Goal: Transaction & Acquisition: Purchase product/service

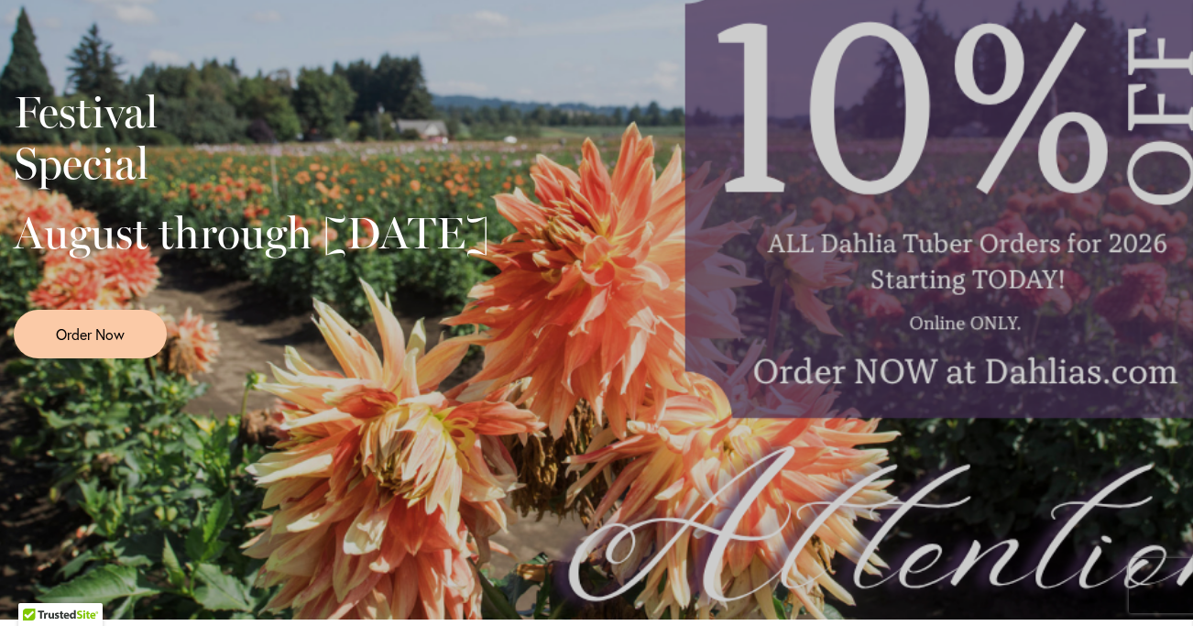
scroll to position [496, 0]
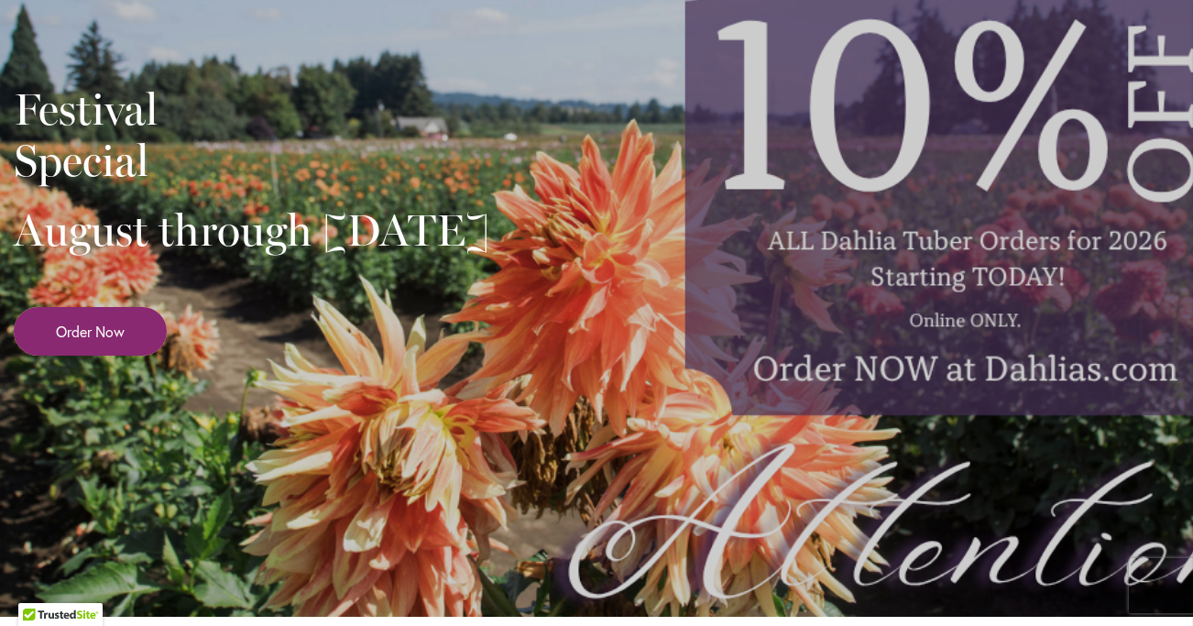
click at [75, 342] on span "Order Now" at bounding box center [90, 331] width 69 height 21
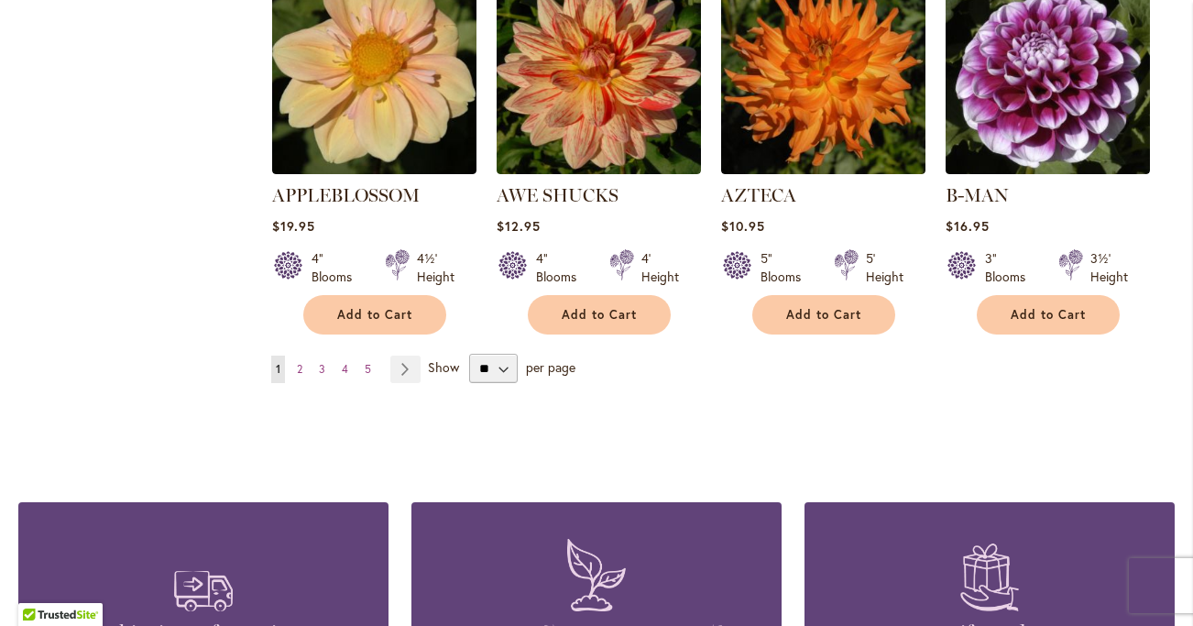
scroll to position [1634, 0]
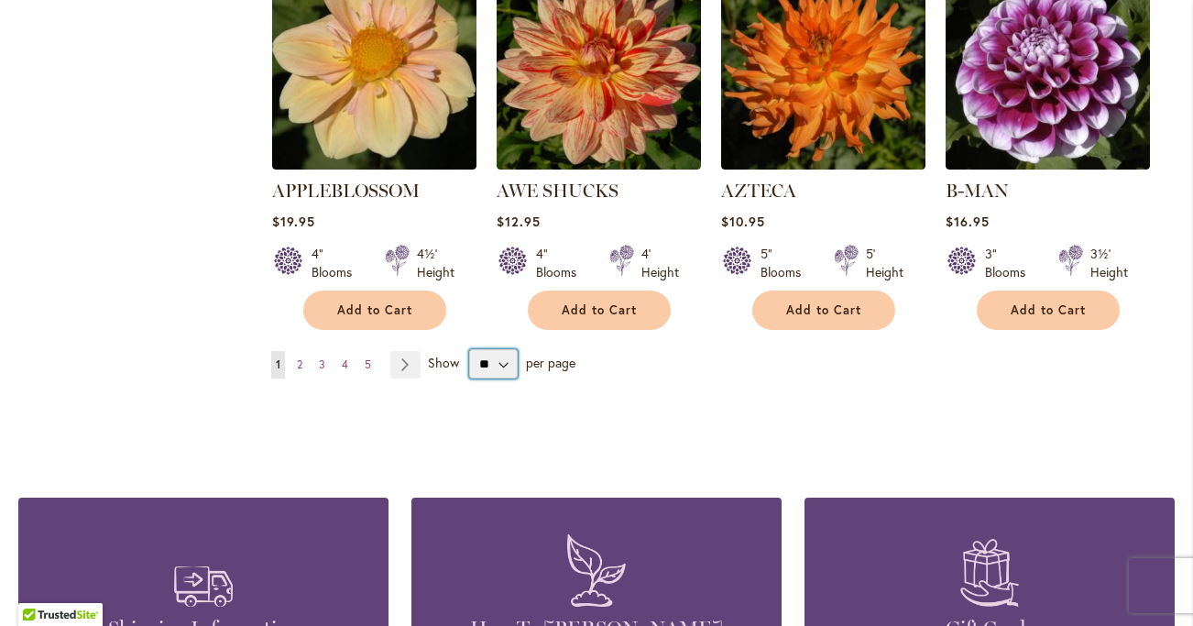
click at [499, 349] on select "** ** ** **" at bounding box center [493, 363] width 49 height 29
select select "**"
click at [469, 349] on select "** ** ** **" at bounding box center [493, 363] width 49 height 29
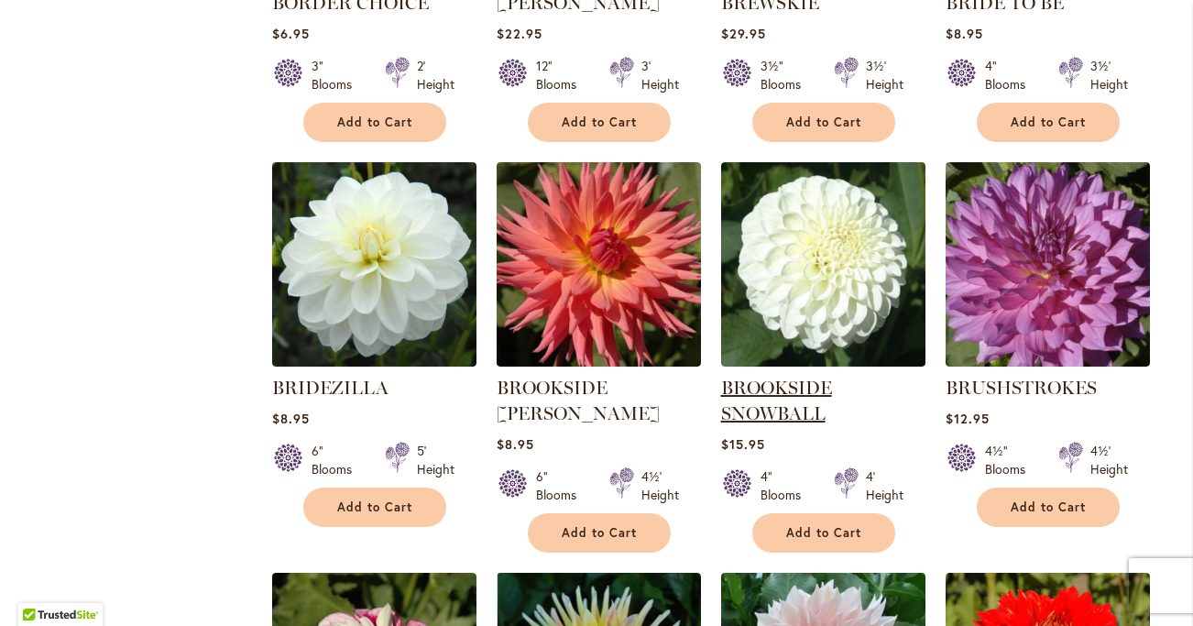
scroll to position [4935, 0]
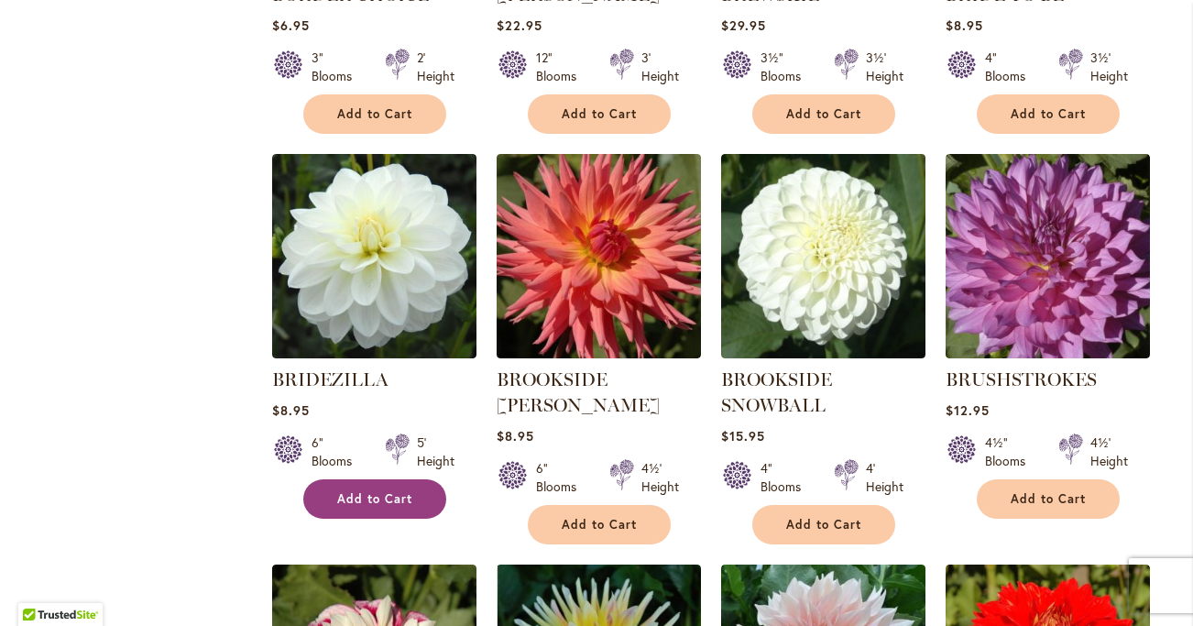
click at [406, 479] on button "Add to Cart" at bounding box center [374, 498] width 143 height 39
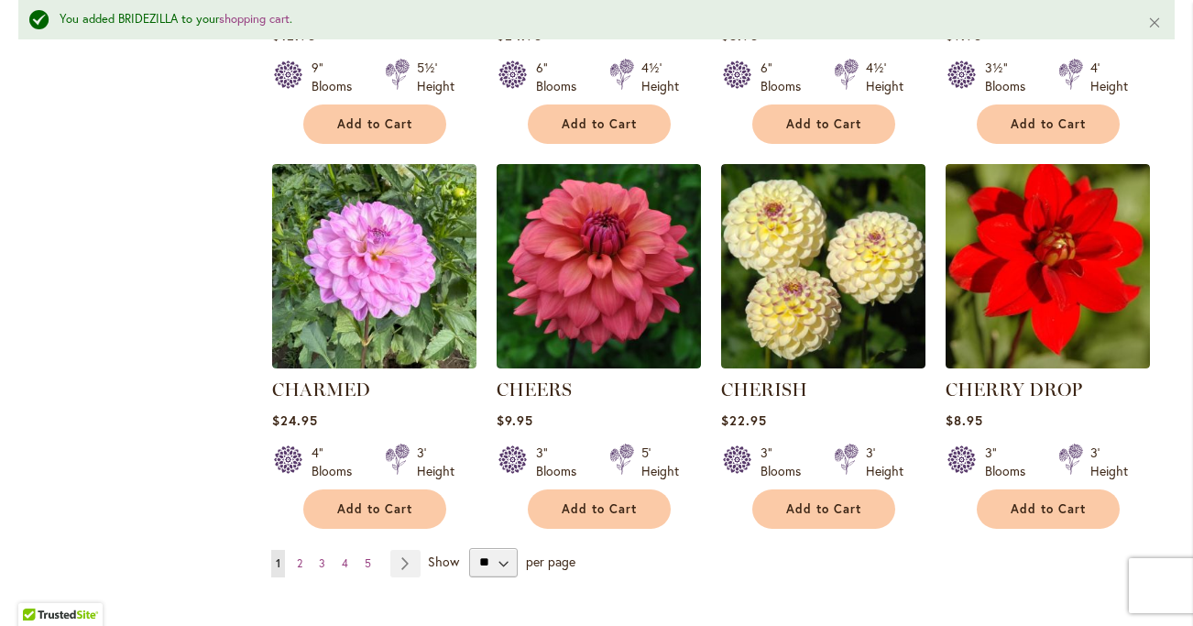
scroll to position [6167, 0]
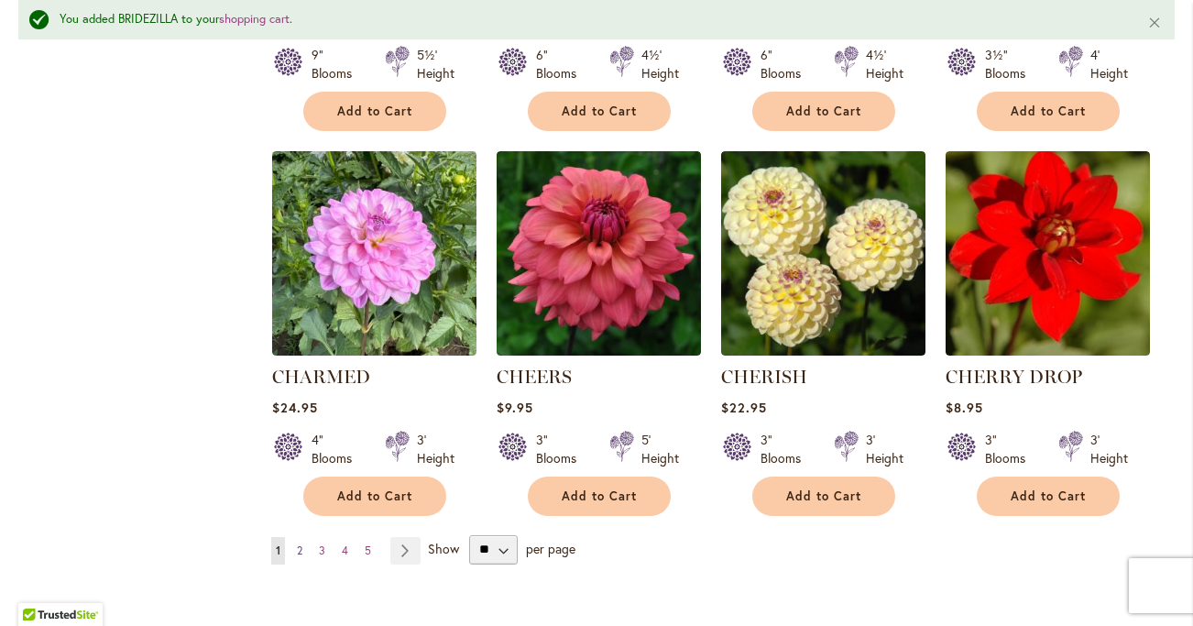
click at [299, 543] on span "2" at bounding box center [299, 550] width 5 height 14
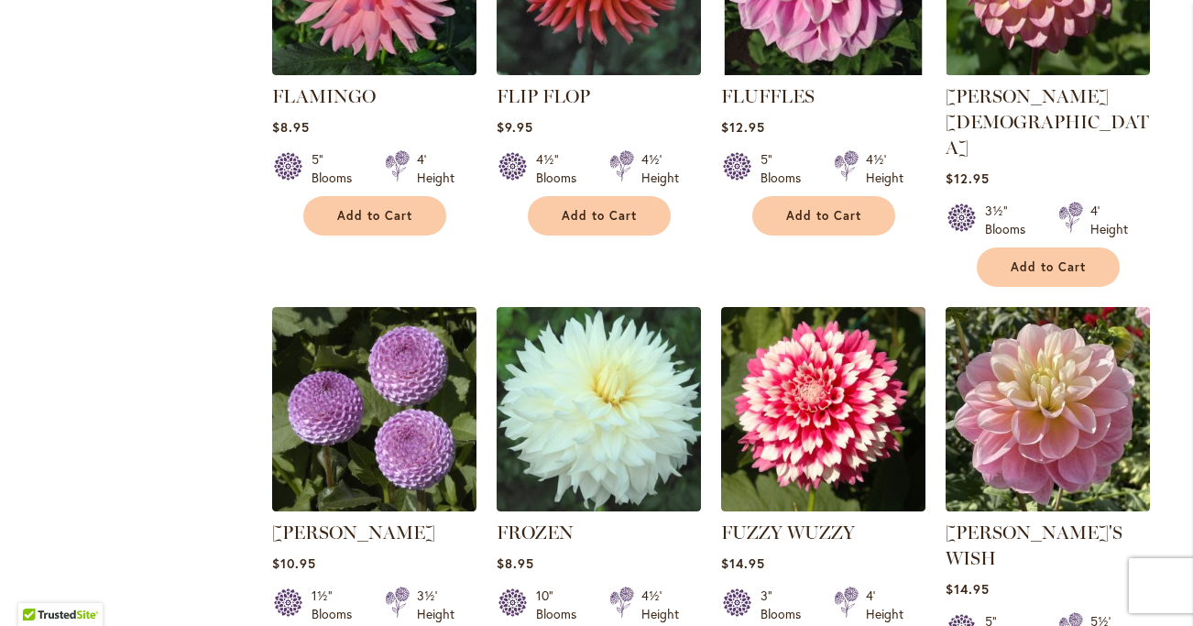
scroll to position [6162, 0]
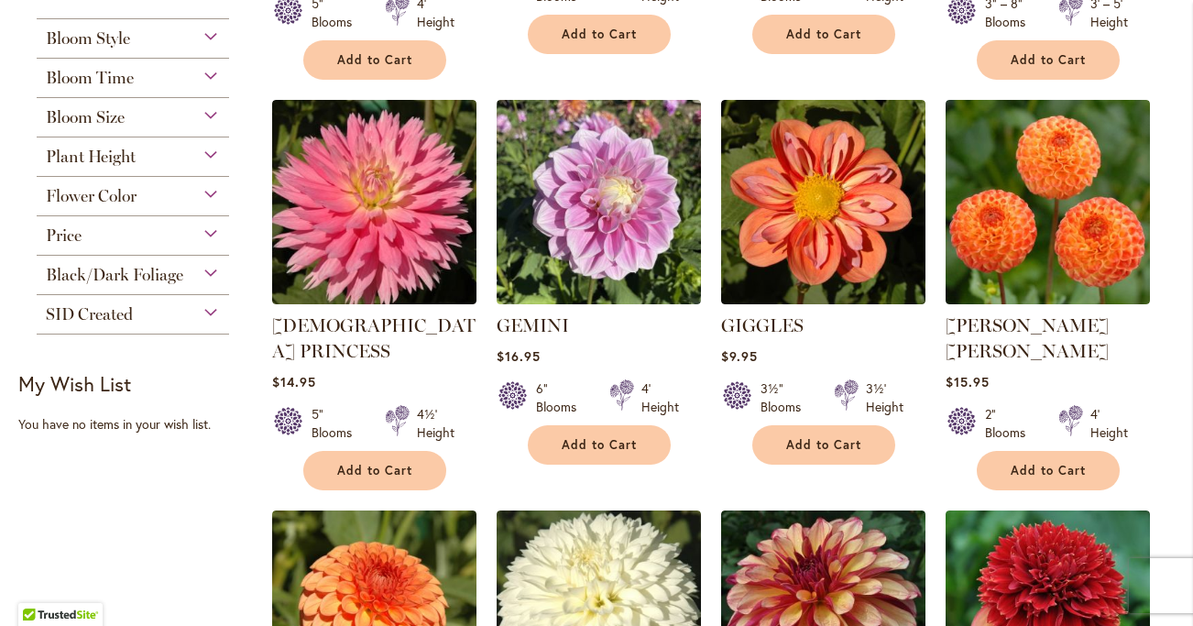
scroll to position [731, 0]
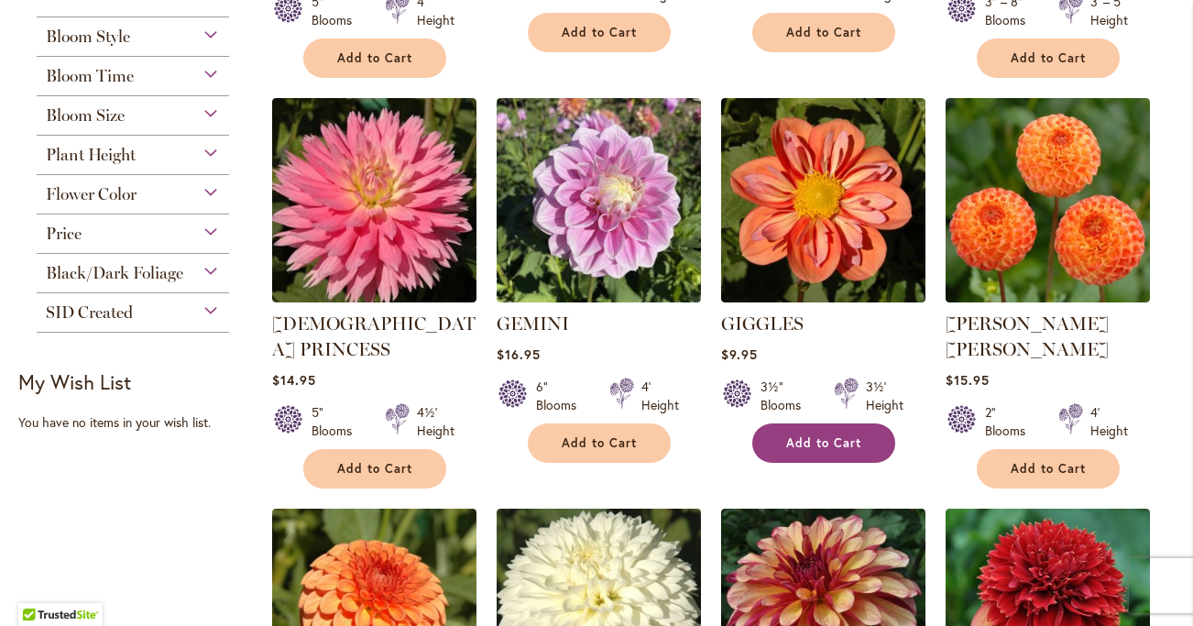
click at [879, 455] on button "Add to Cart" at bounding box center [823, 442] width 143 height 39
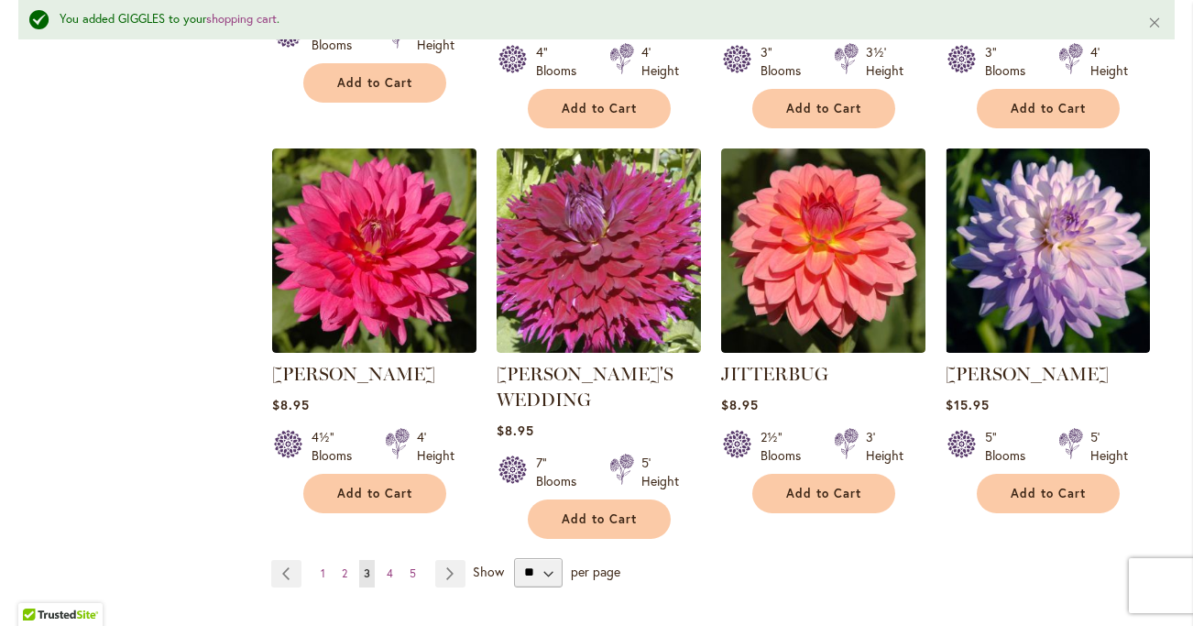
scroll to position [6352, 0]
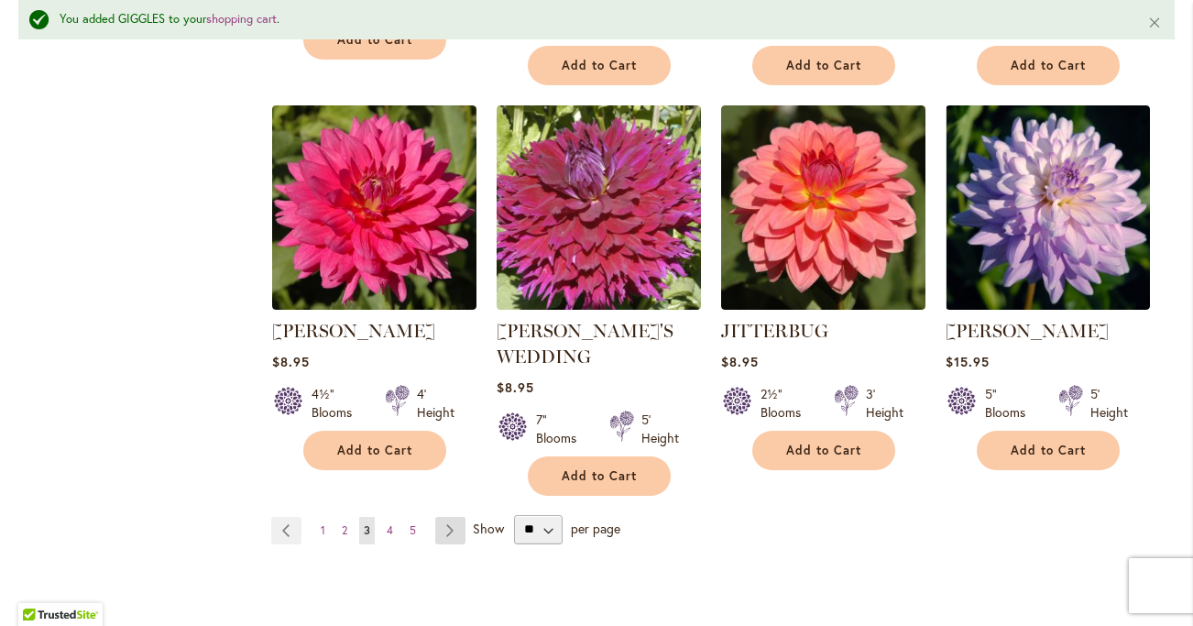
click at [443, 517] on link "Page Next" at bounding box center [450, 530] width 30 height 27
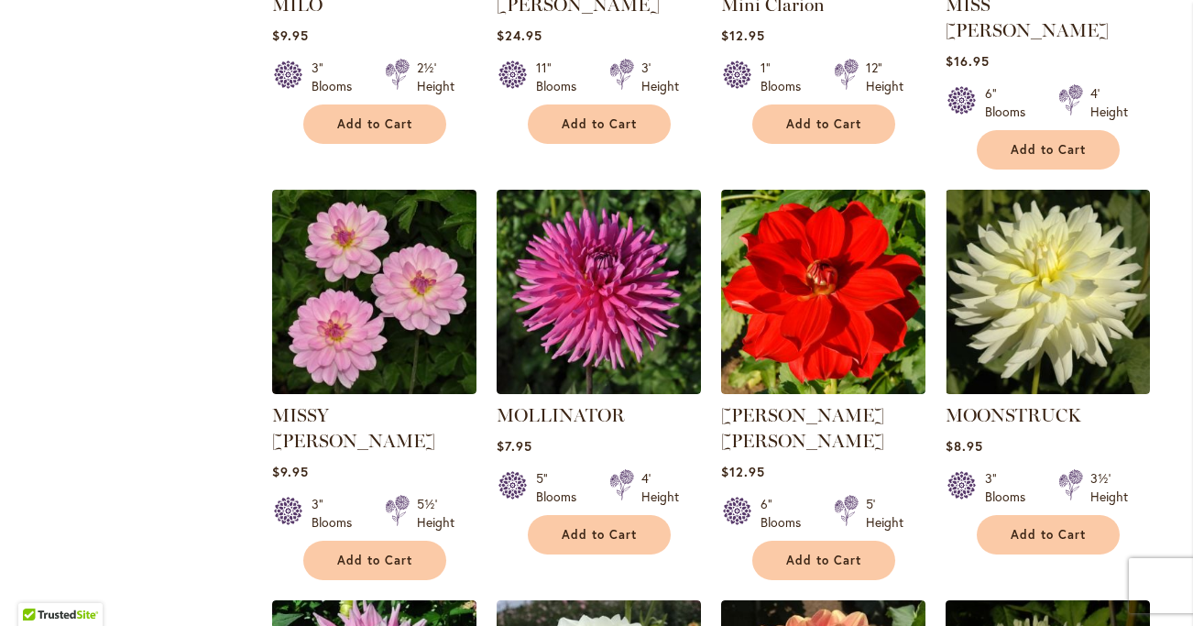
scroll to position [5752, 0]
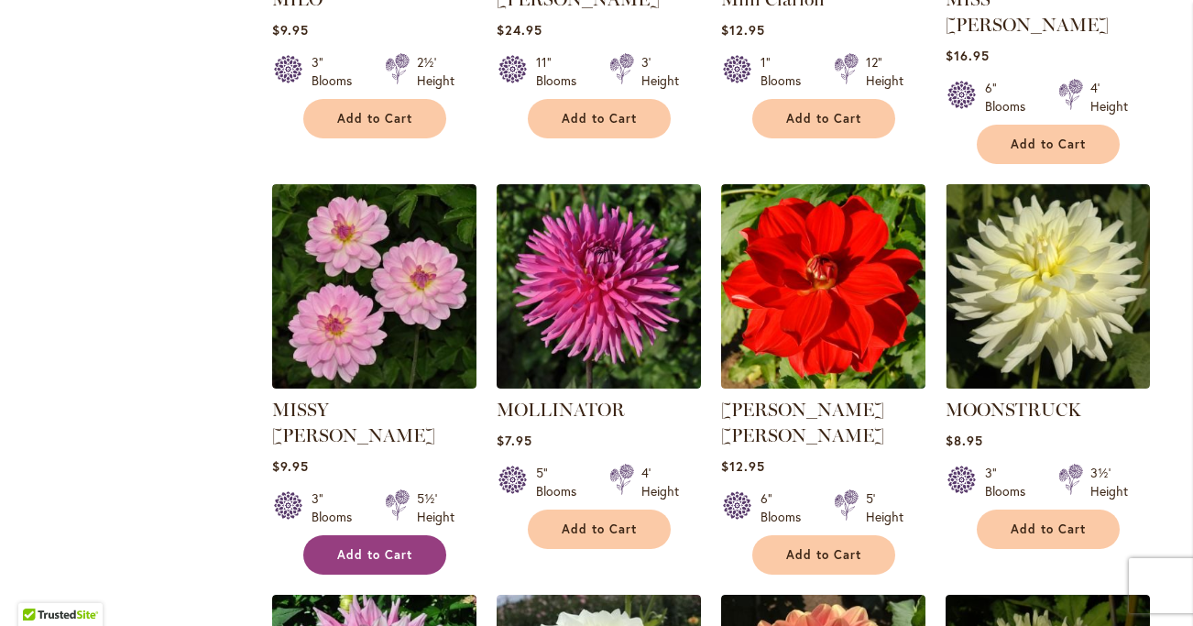
click at [370, 547] on span "Add to Cart" at bounding box center [374, 555] width 75 height 16
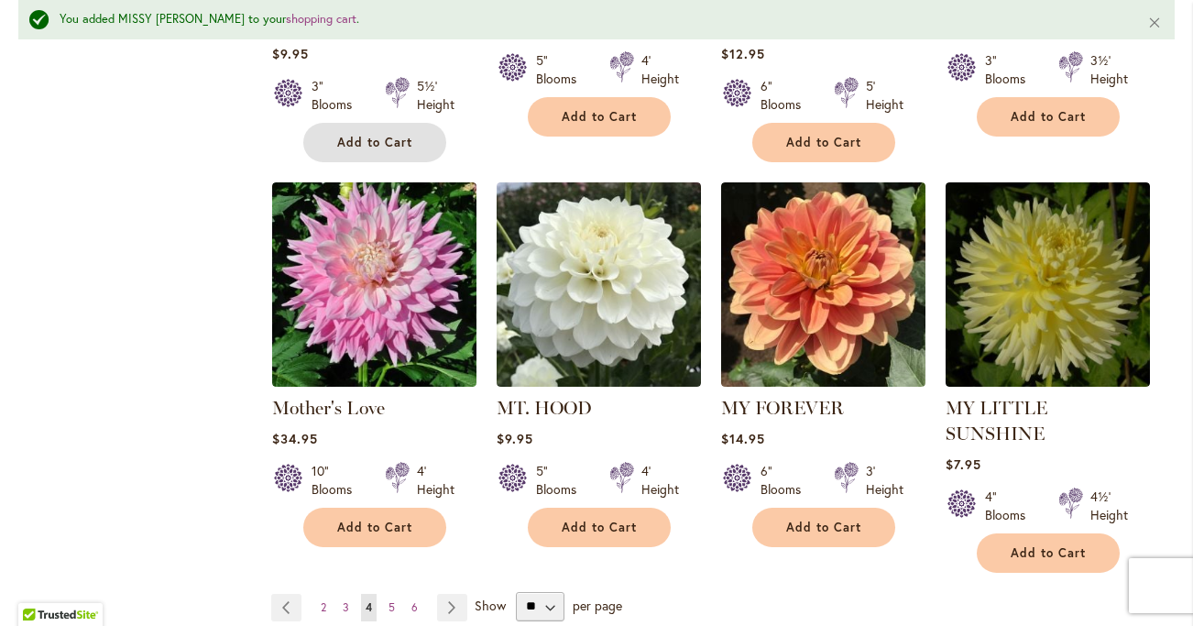
scroll to position [6215, 0]
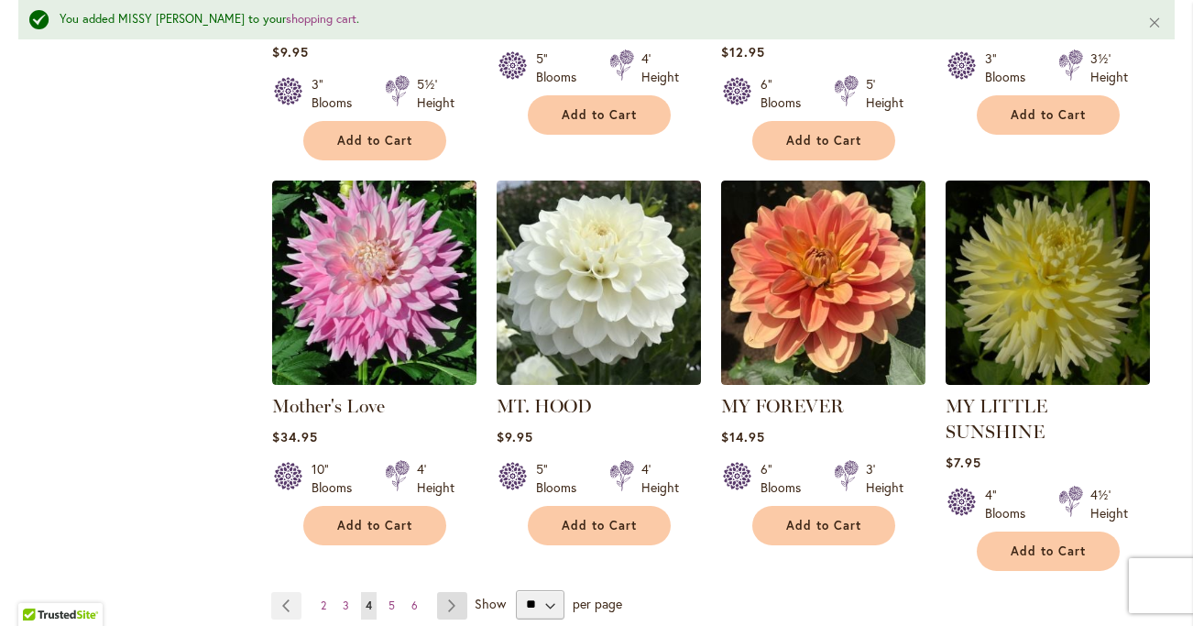
click at [450, 592] on link "Page Next" at bounding box center [452, 605] width 30 height 27
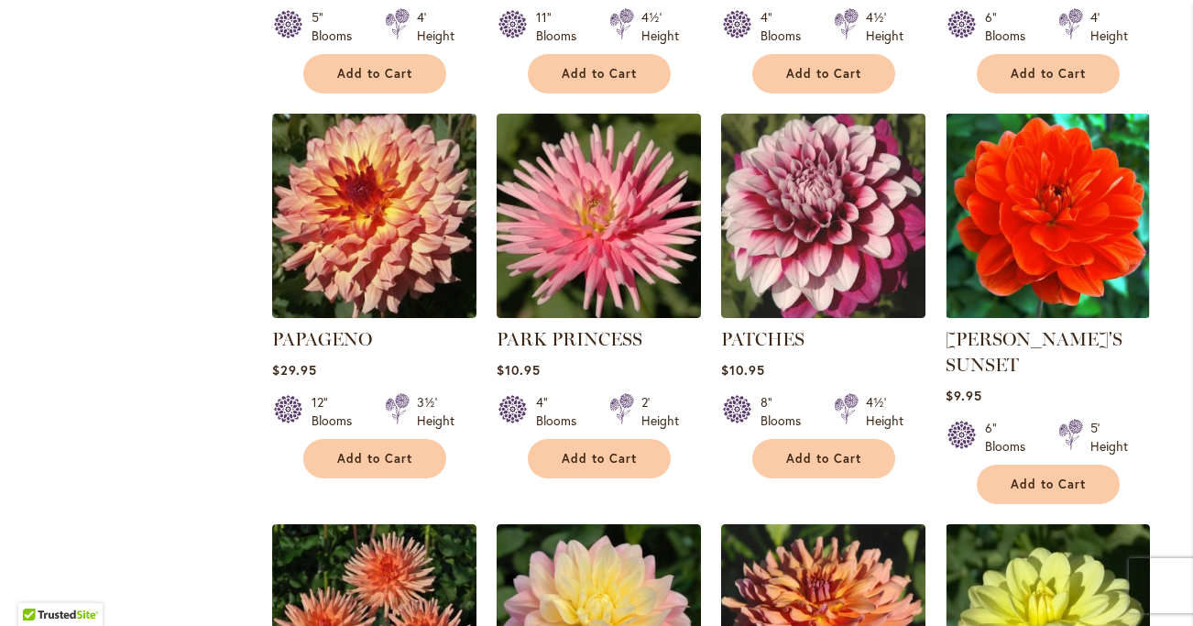
scroll to position [2247, 0]
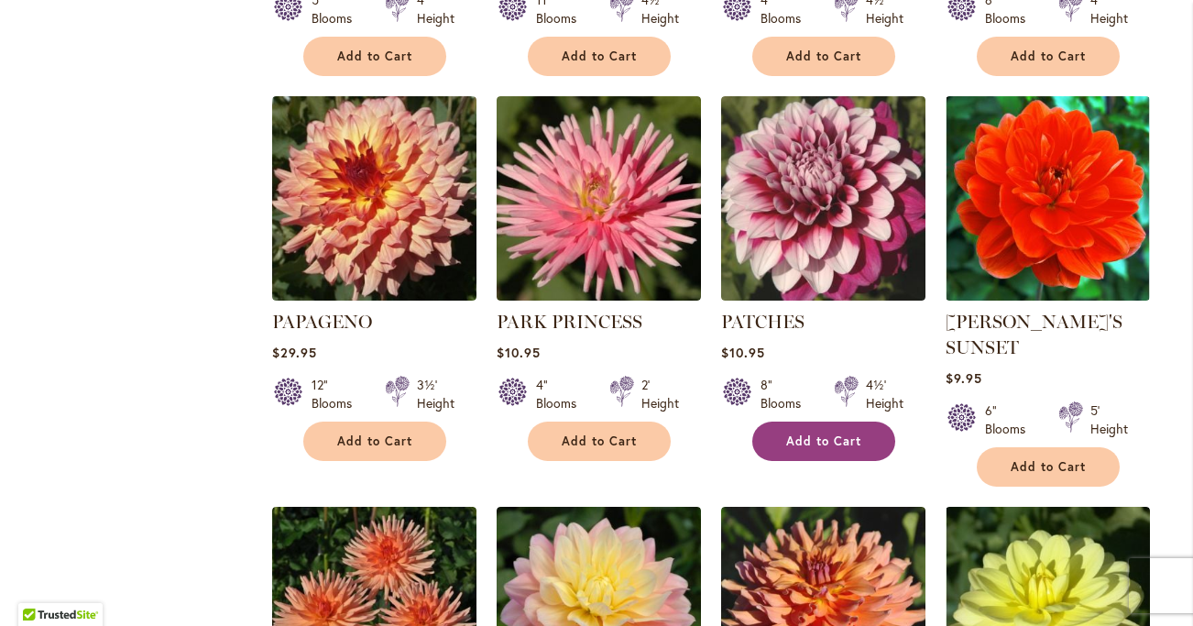
click at [807, 447] on button "Add to Cart" at bounding box center [823, 441] width 143 height 39
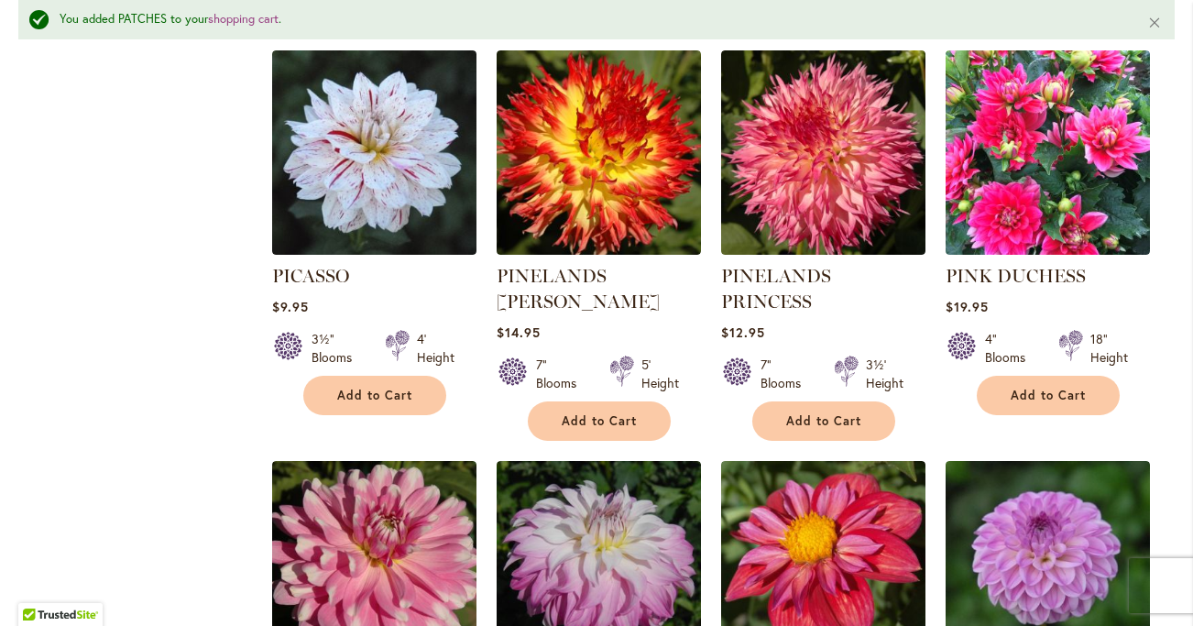
scroll to position [3569, 0]
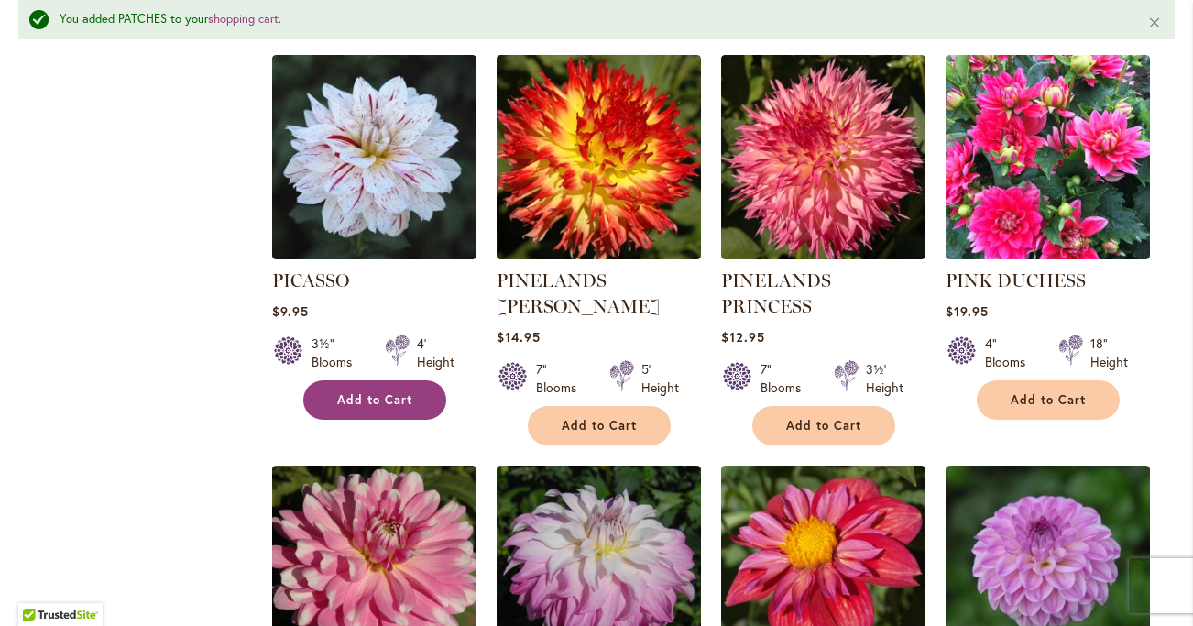
click at [347, 380] on button "Add to Cart" at bounding box center [374, 399] width 143 height 39
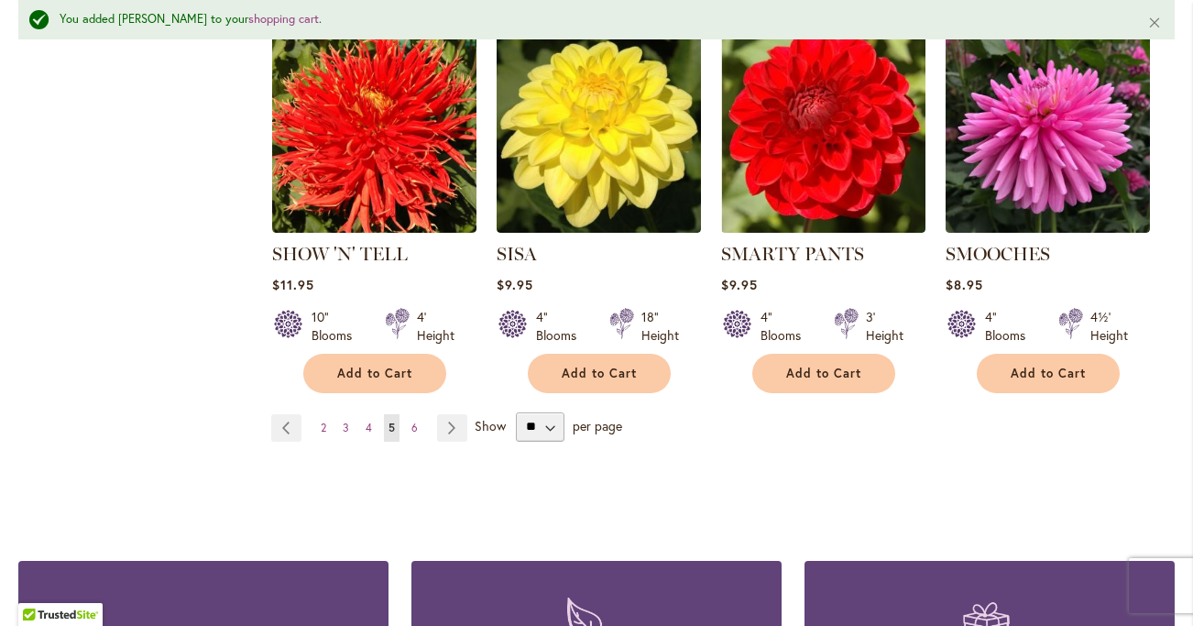
scroll to position [6382, 0]
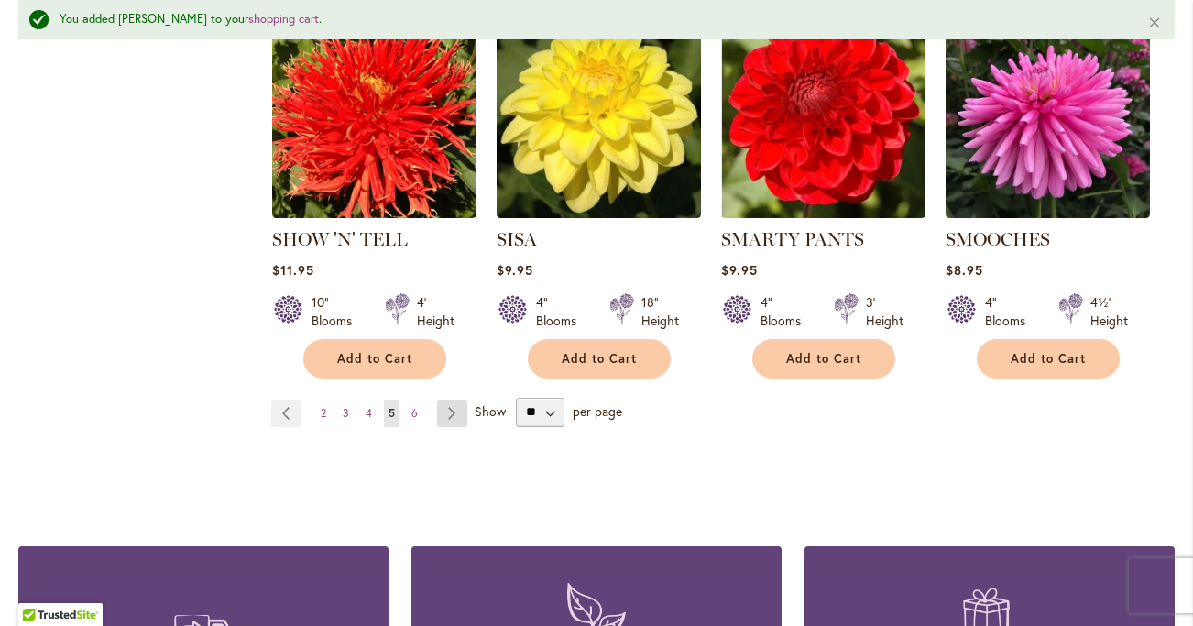
click at [461, 400] on link "Page Next" at bounding box center [452, 413] width 30 height 27
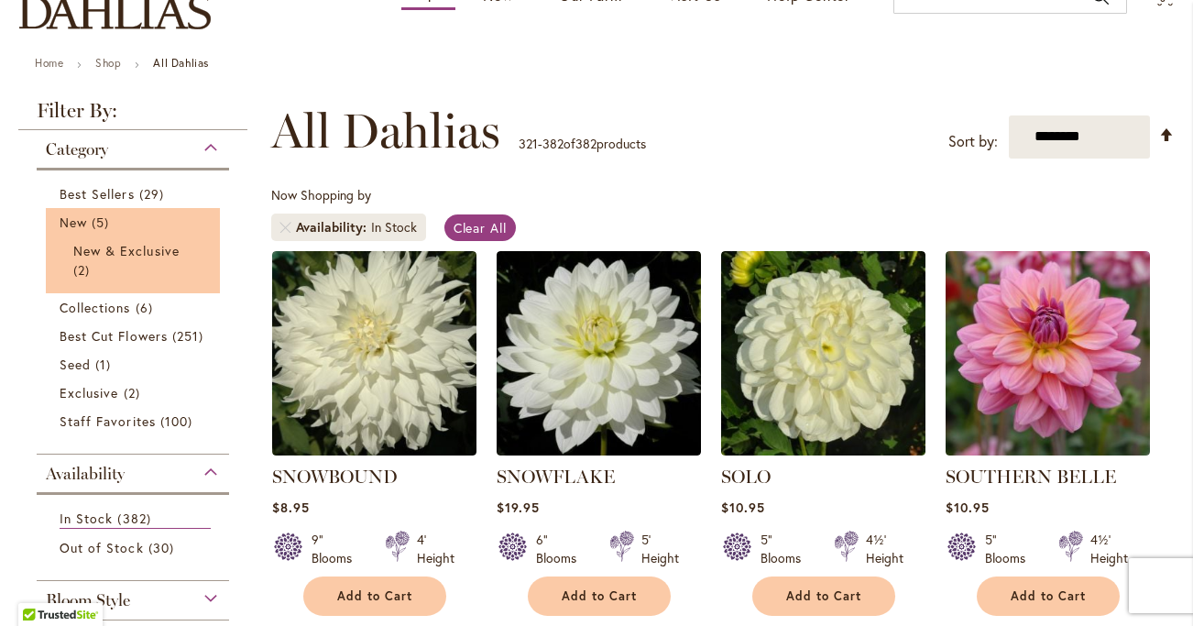
scroll to position [182, 0]
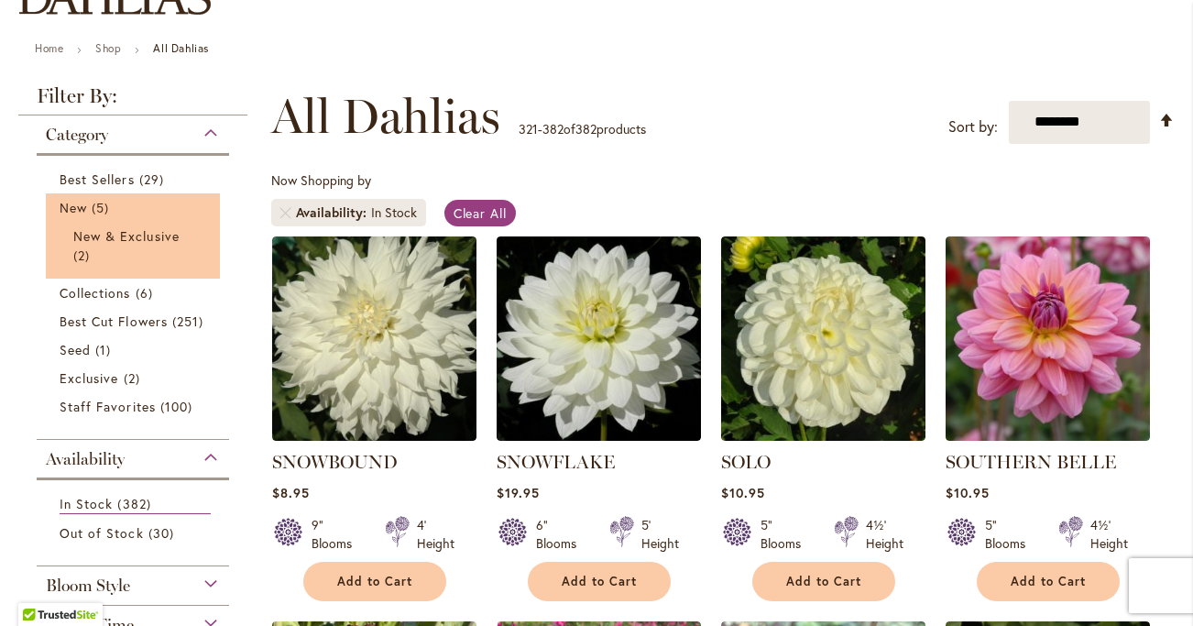
click at [105, 222] on li "New & Exclusive 2 items" at bounding box center [133, 246] width 147 height 48
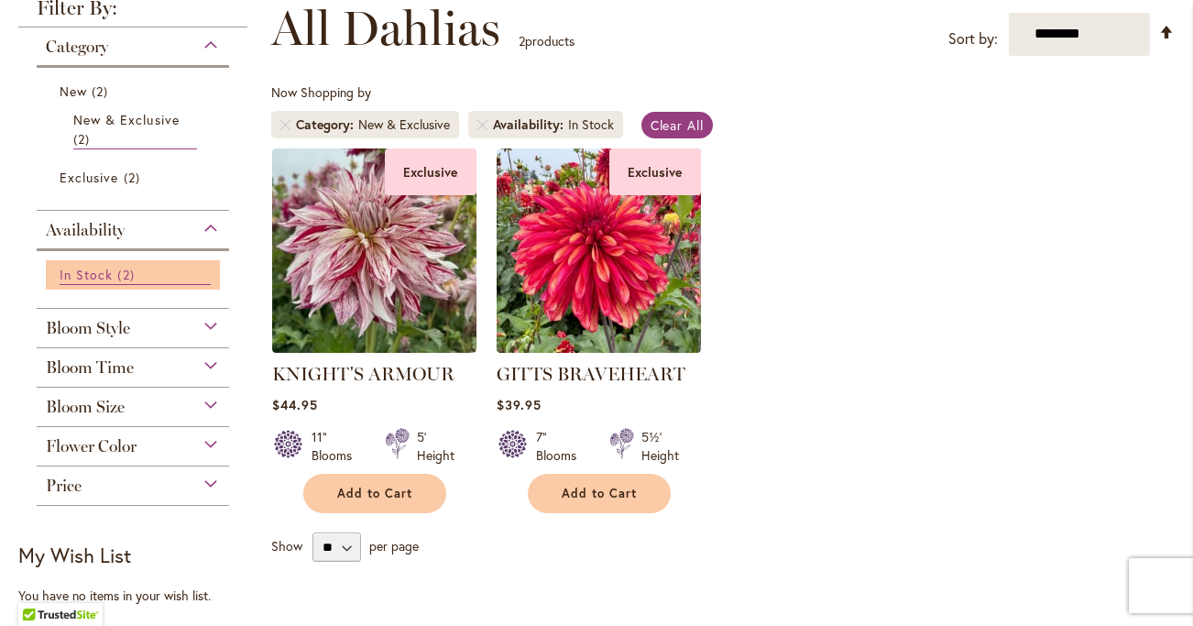
scroll to position [267, 0]
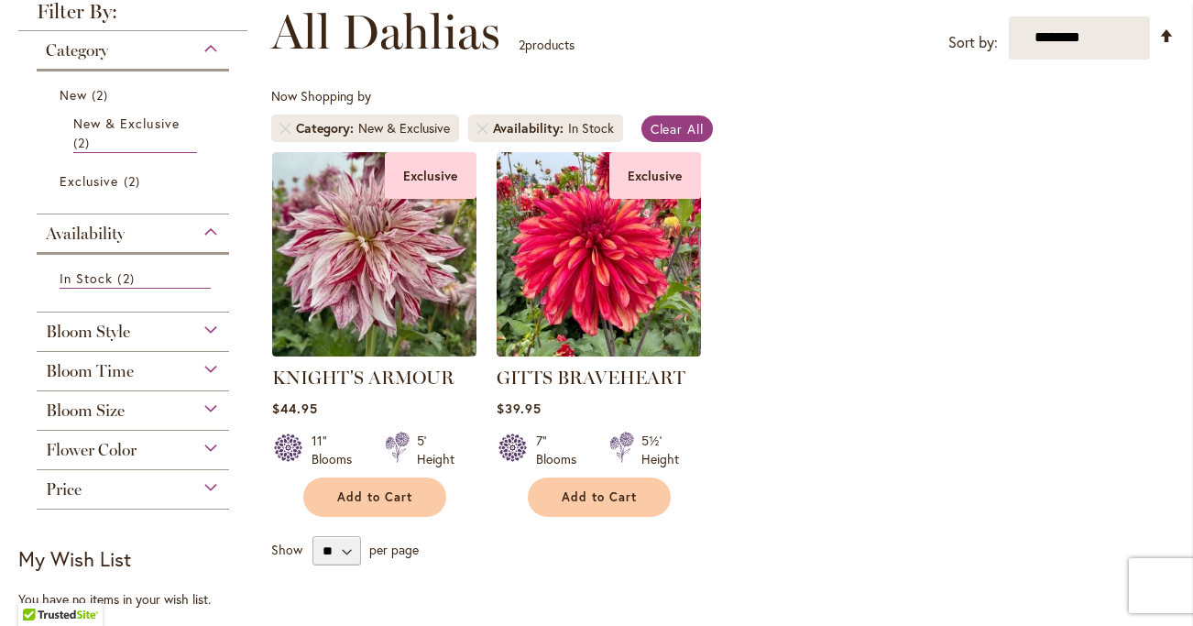
click at [108, 402] on span "Bloom Size" at bounding box center [85, 411] width 79 height 20
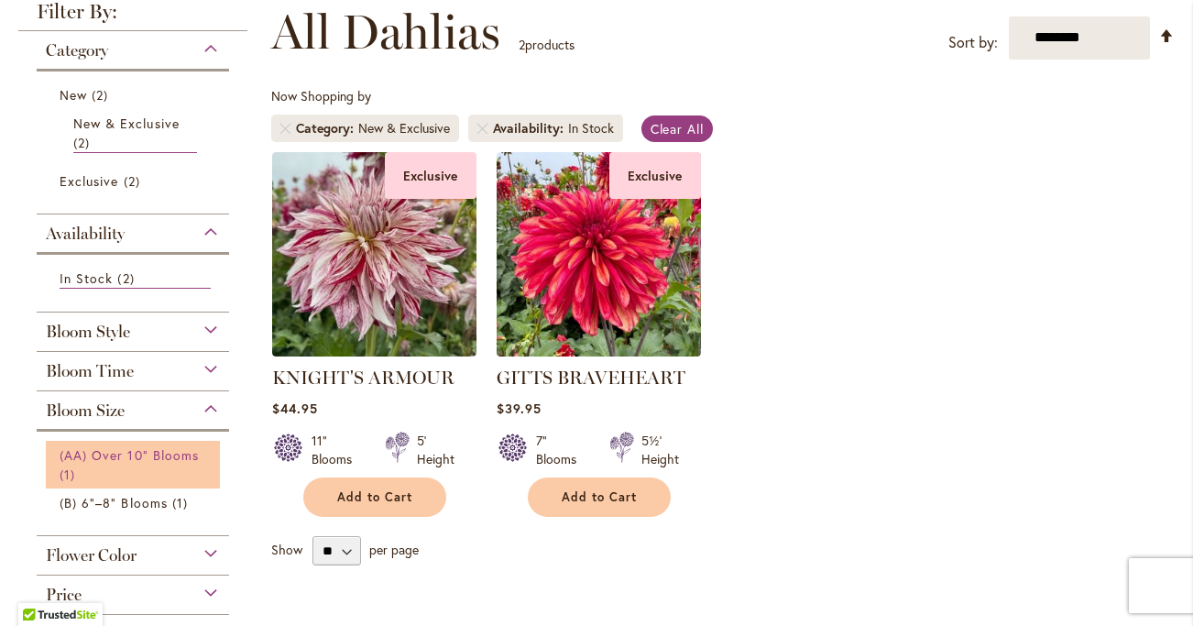
click at [114, 455] on span "(AA) Over 10" Blooms" at bounding box center [129, 454] width 139 height 17
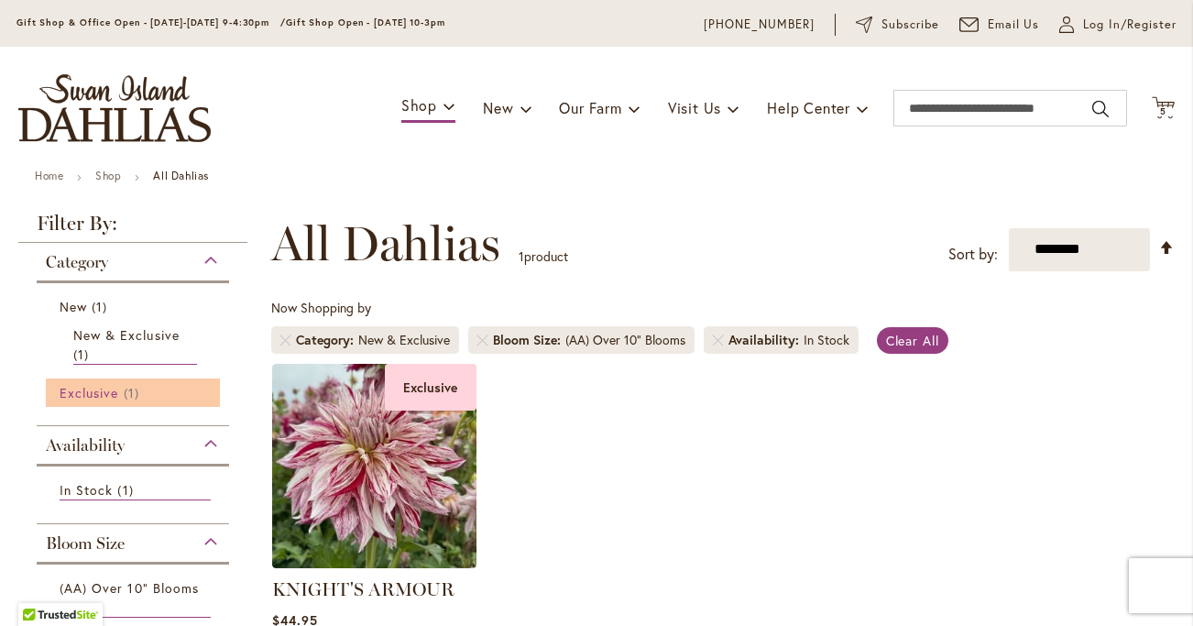
scroll to position [54, 0]
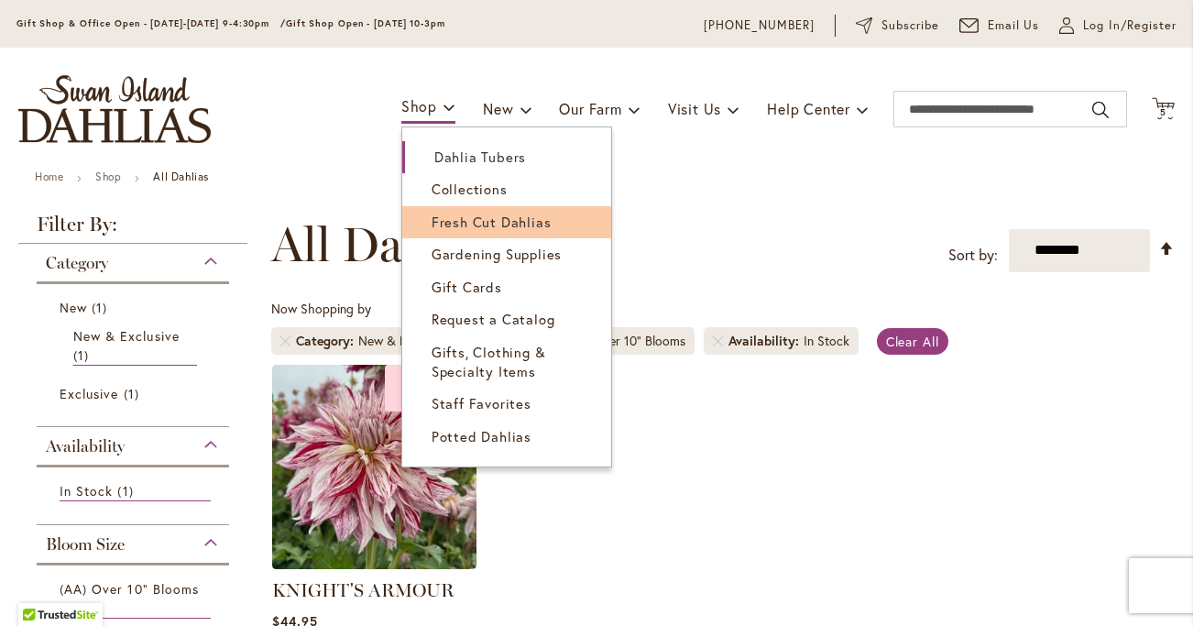
click at [451, 211] on link "Fresh Cut Dahlias" at bounding box center [506, 222] width 209 height 32
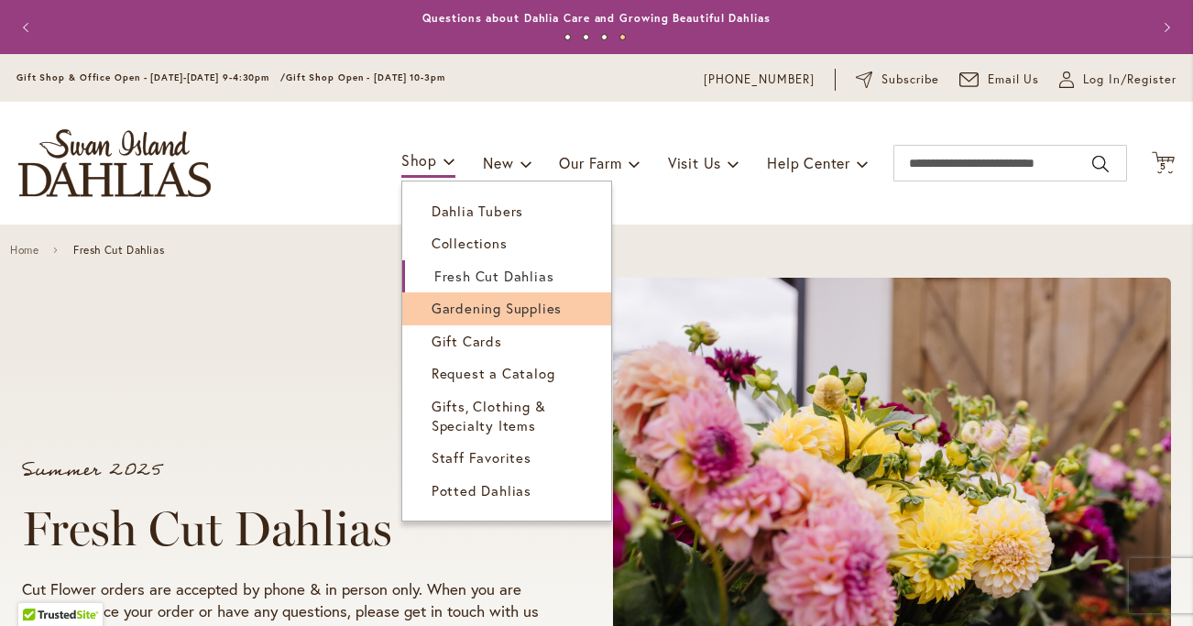
click at [448, 308] on span "Gardening Supplies" at bounding box center [497, 308] width 130 height 18
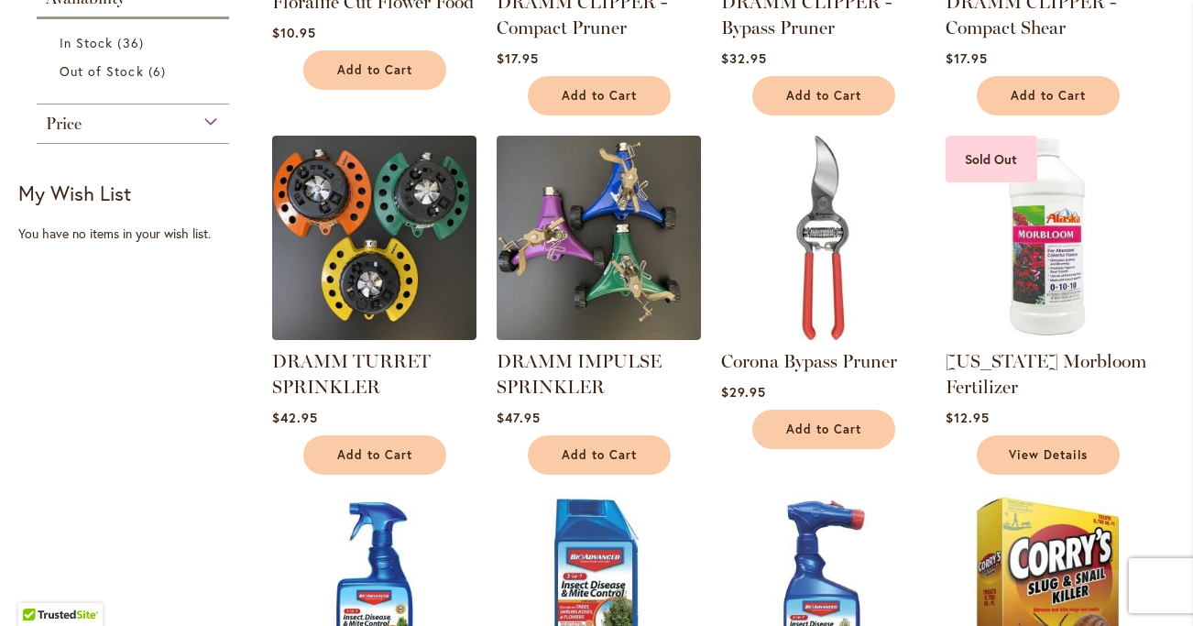
scroll to position [582, 0]
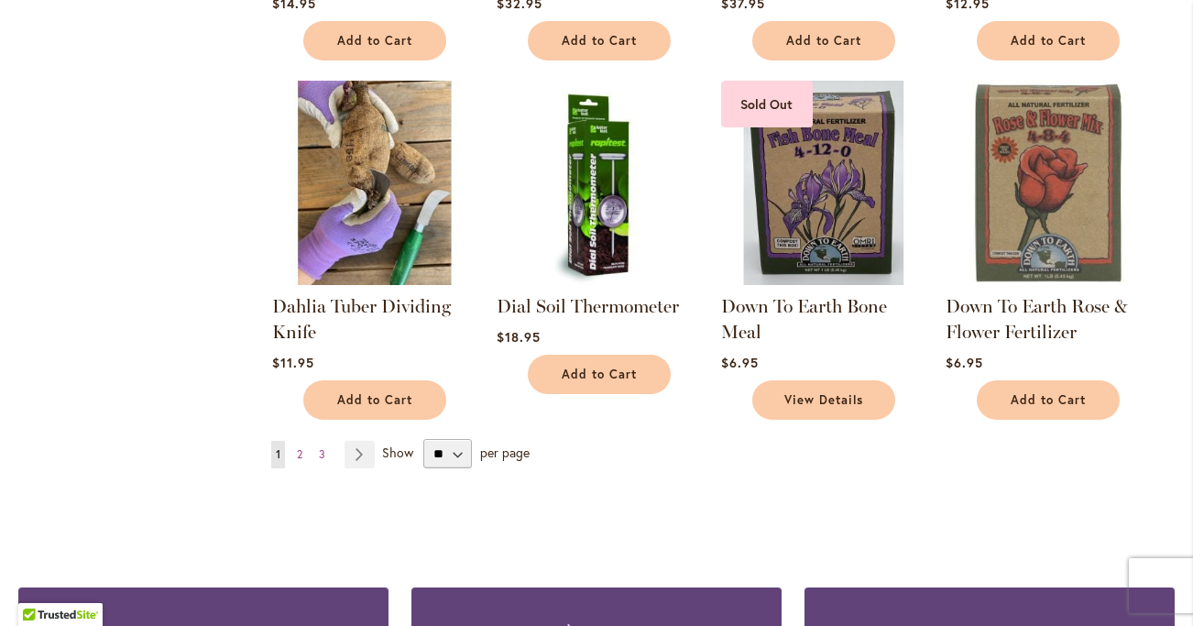
scroll to position [1357, 0]
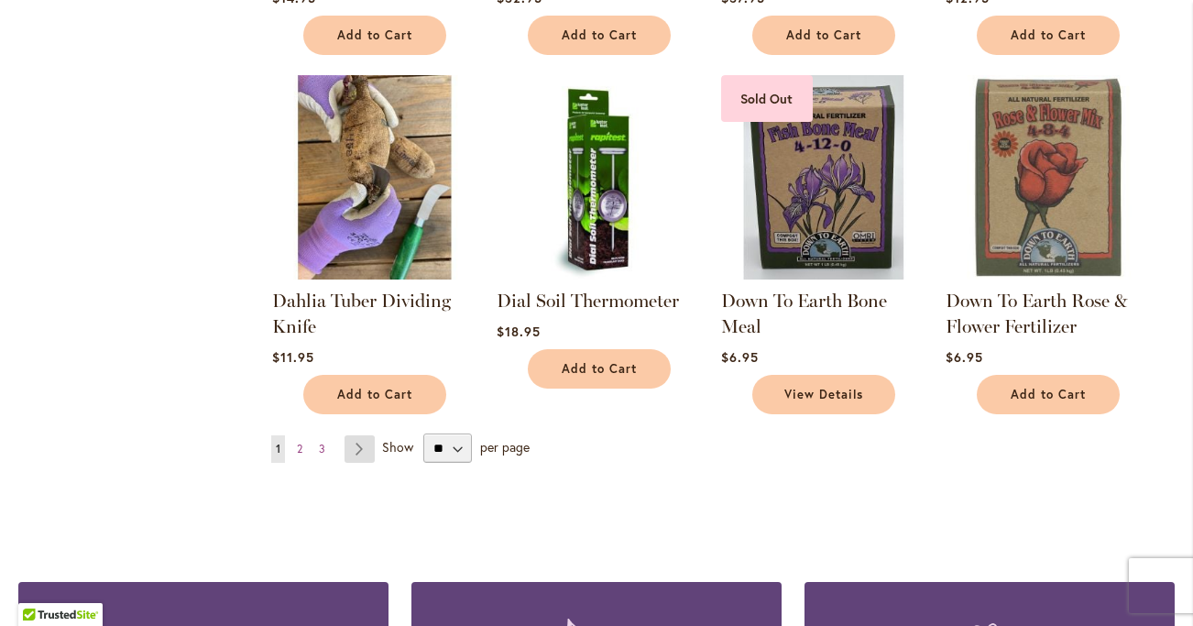
click at [349, 453] on link "Page Next" at bounding box center [360, 448] width 30 height 27
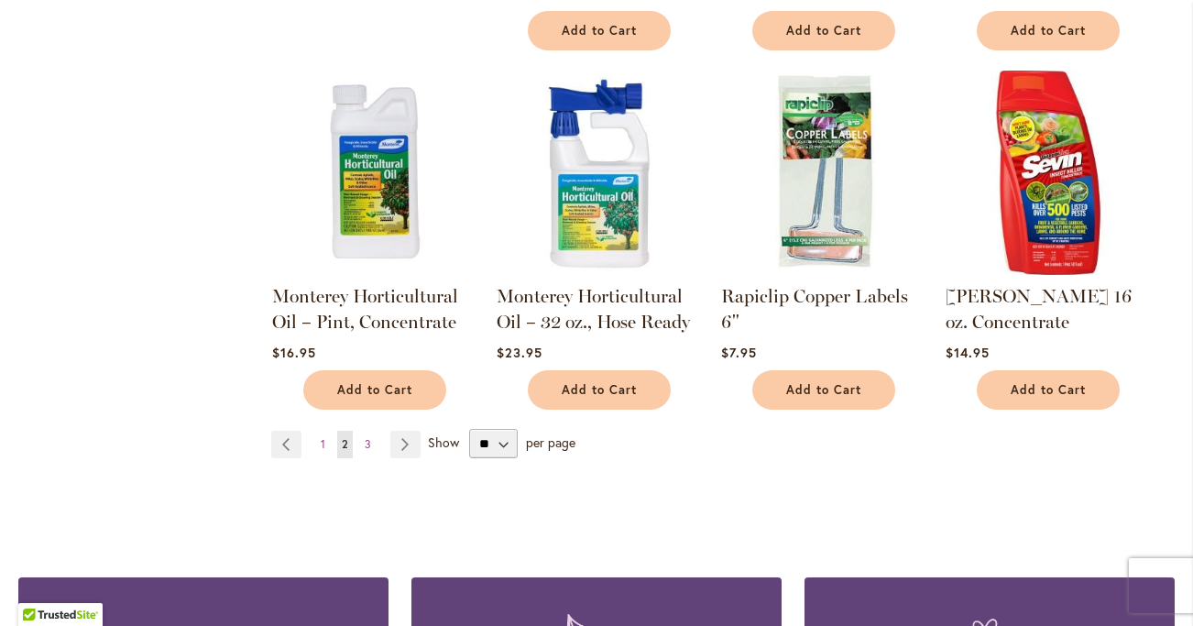
scroll to position [1364, 0]
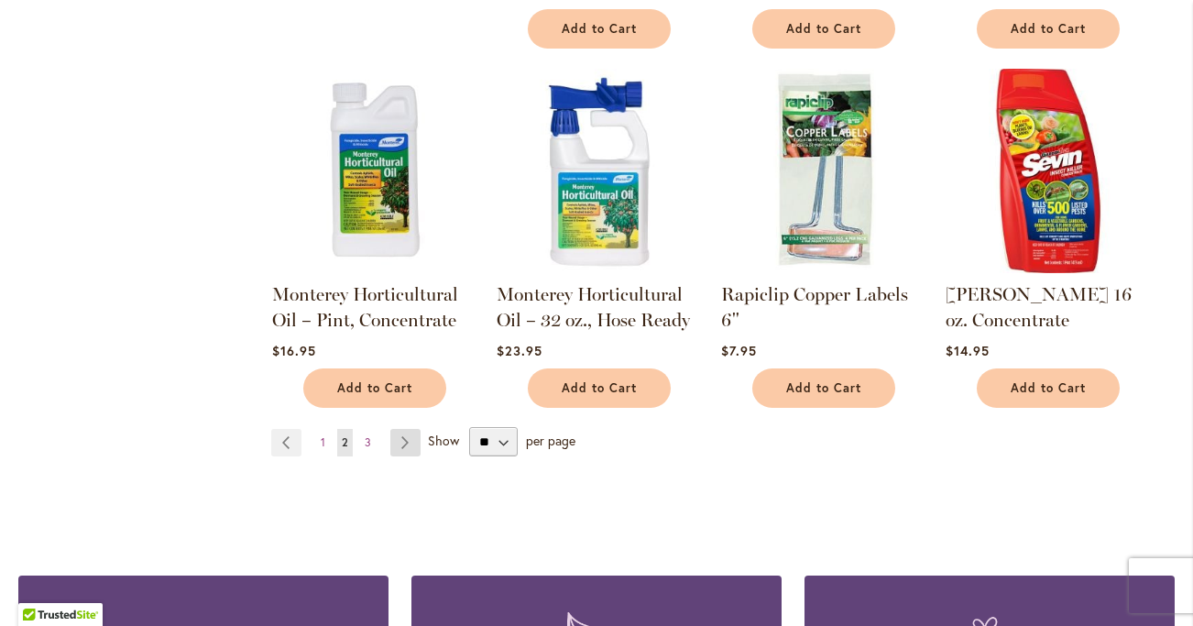
click at [406, 429] on link "Page Next" at bounding box center [405, 442] width 30 height 27
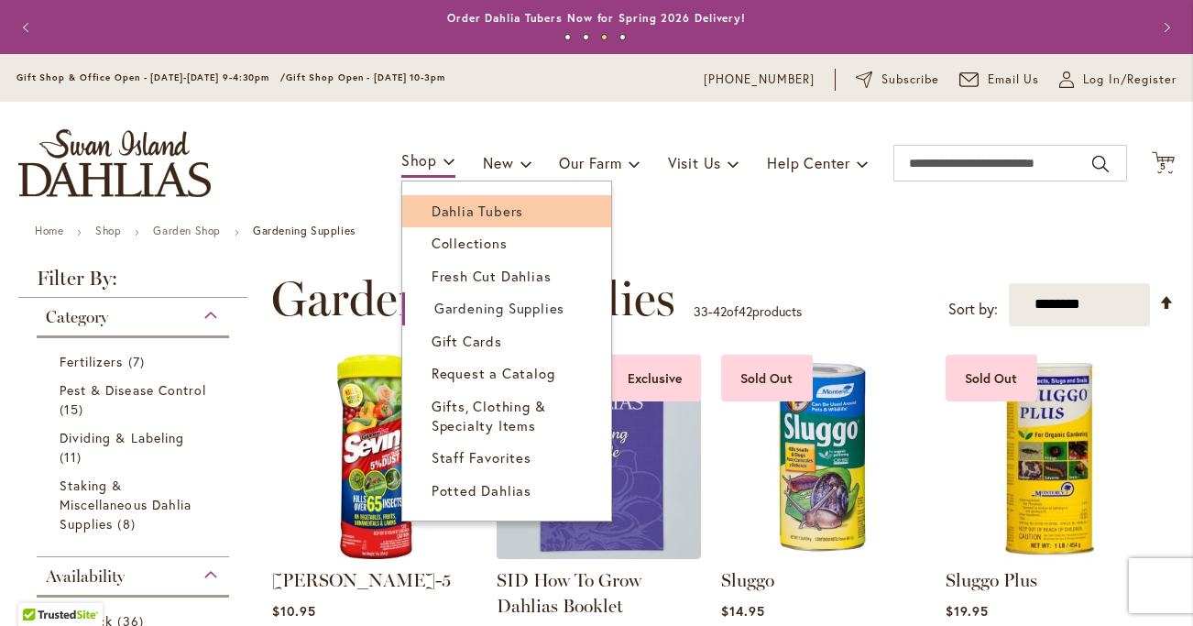
click at [437, 202] on span "Dahlia Tubers" at bounding box center [478, 211] width 92 height 18
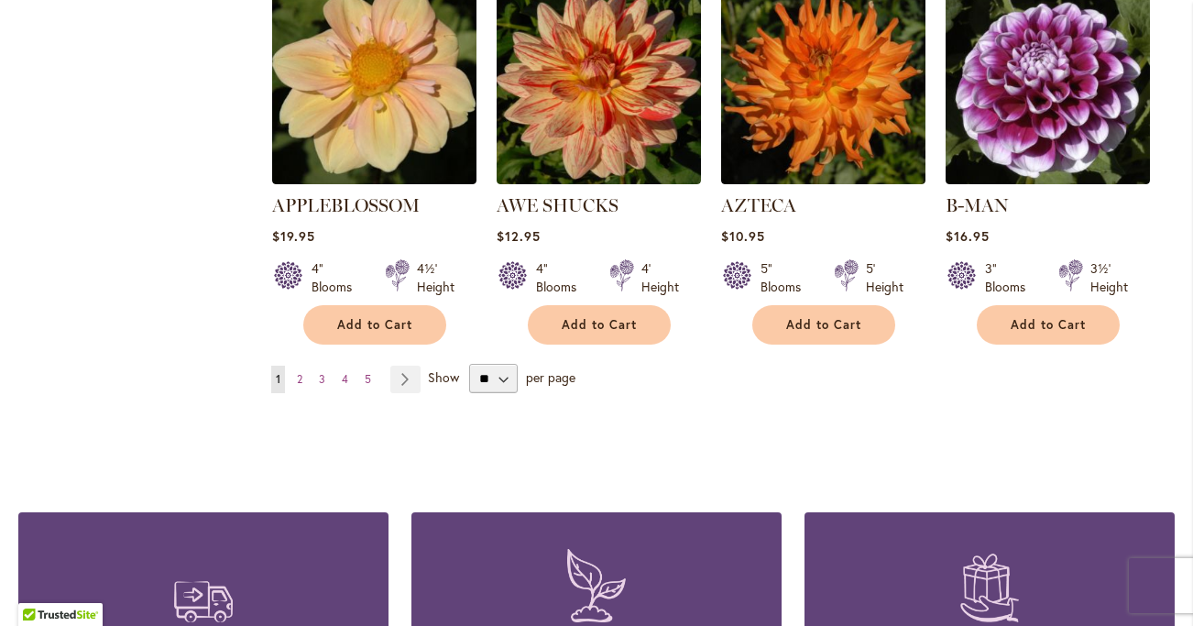
scroll to position [1652, 0]
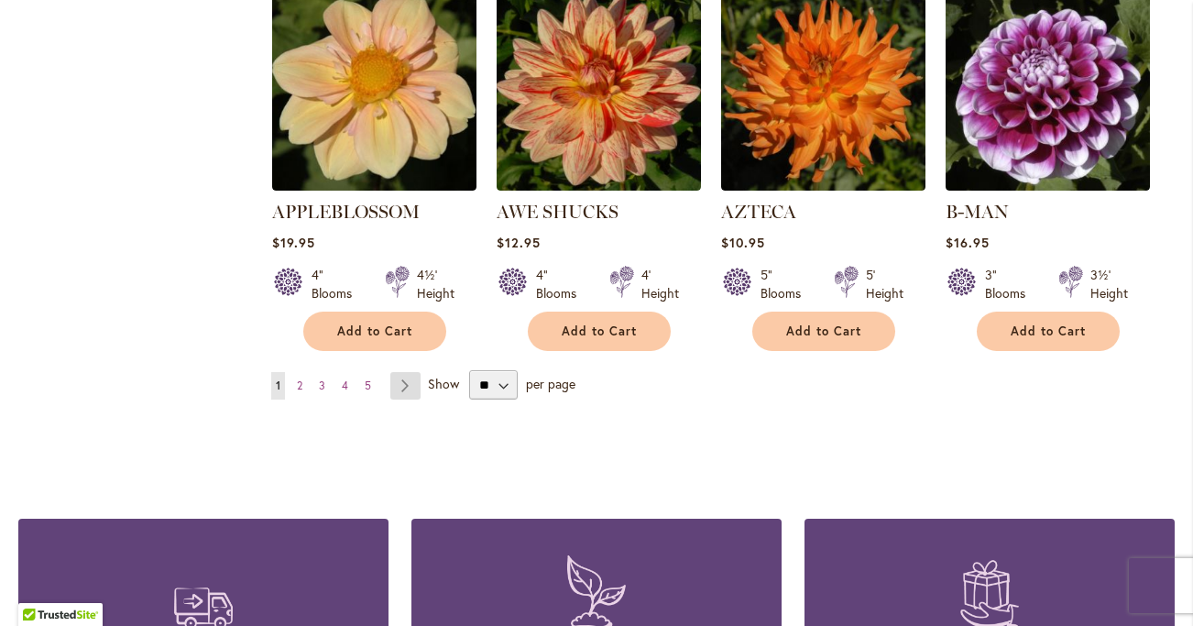
click at [401, 372] on link "Page Next" at bounding box center [405, 385] width 30 height 27
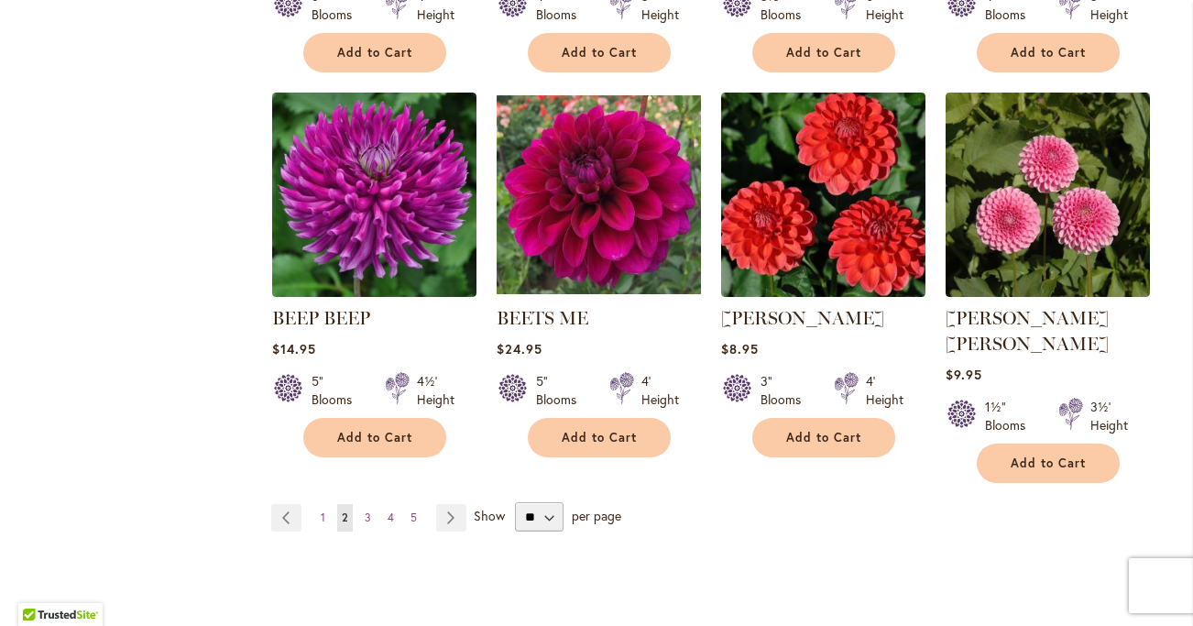
scroll to position [1525, 0]
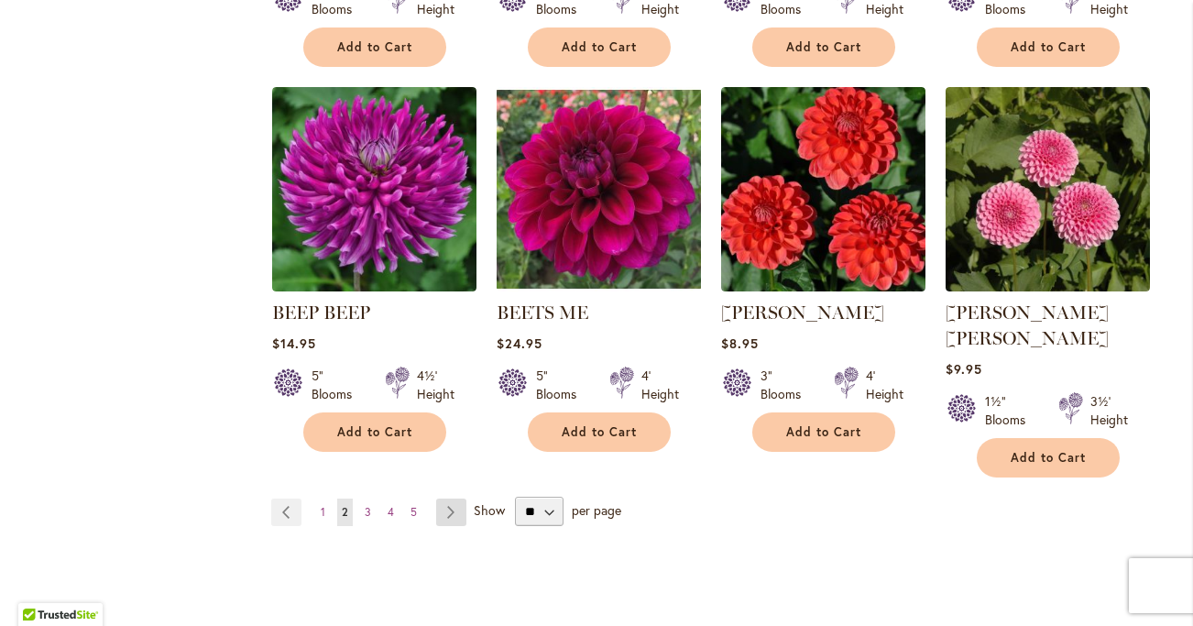
click at [447, 499] on link "Page Next" at bounding box center [451, 512] width 30 height 27
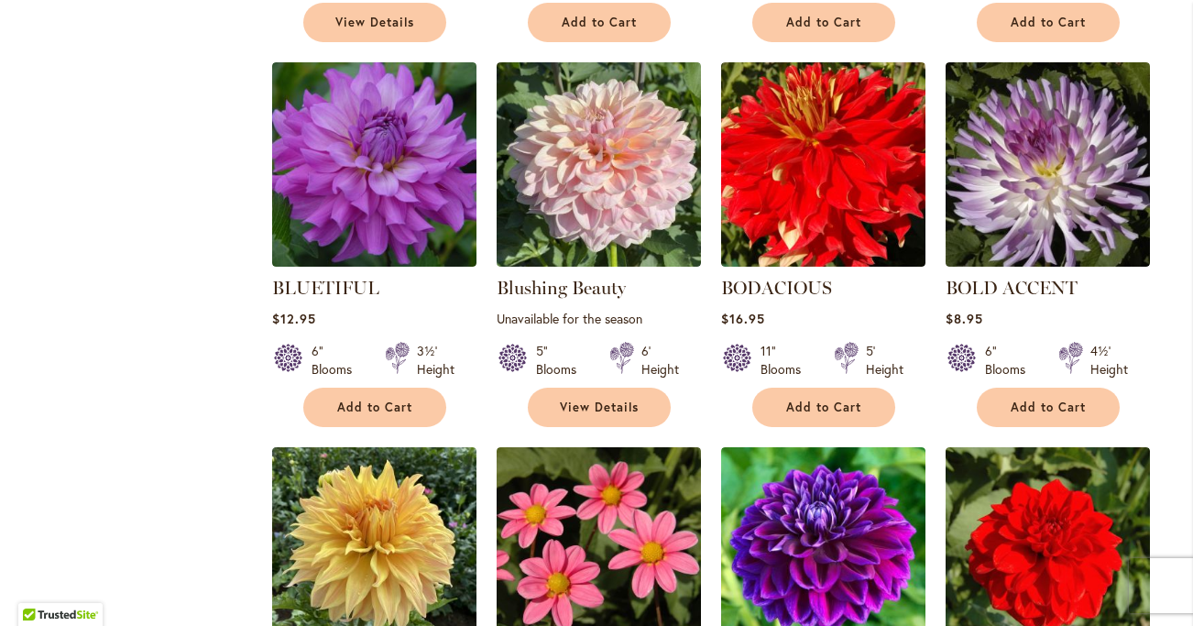
scroll to position [1170, 0]
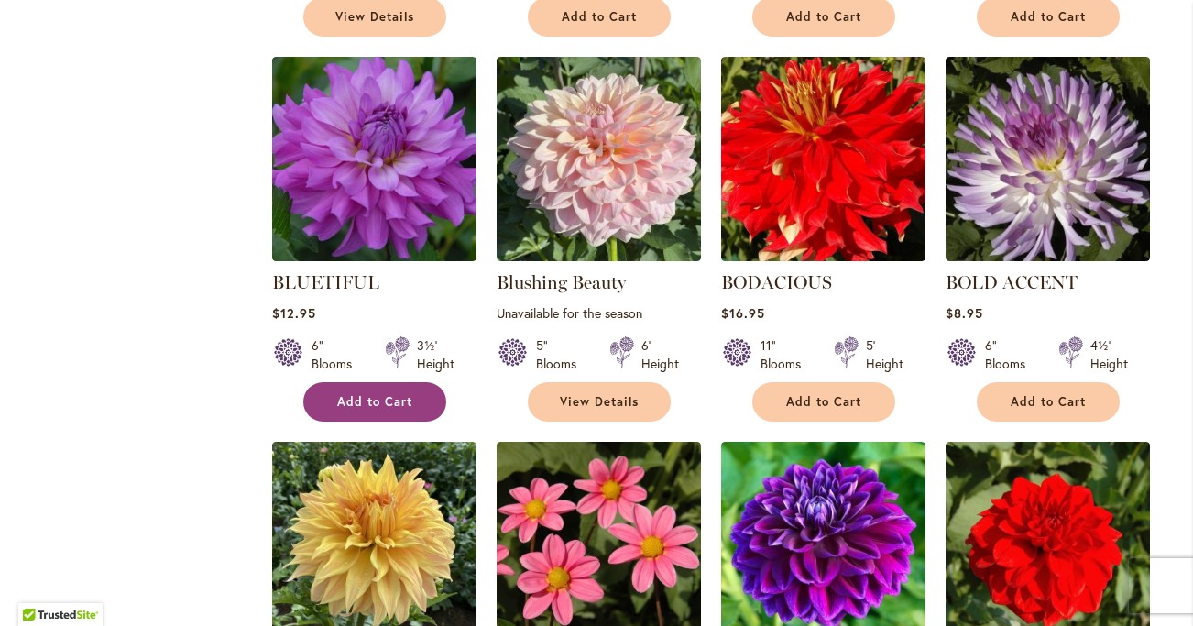
click at [402, 390] on button "Add to Cart" at bounding box center [374, 401] width 143 height 39
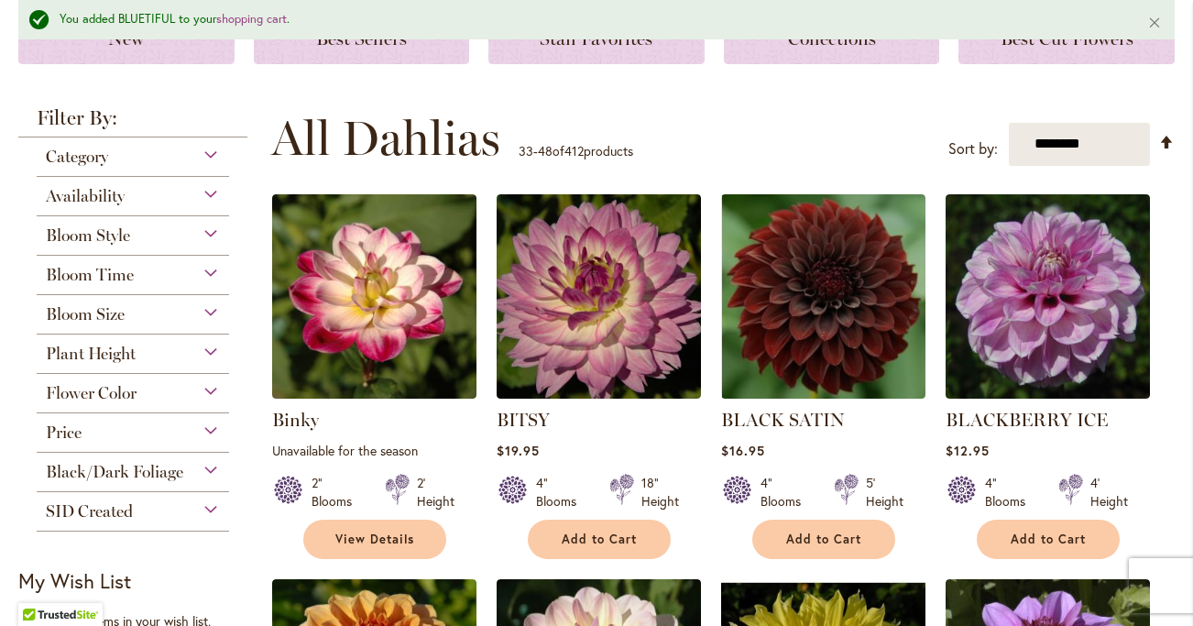
scroll to position [0, 0]
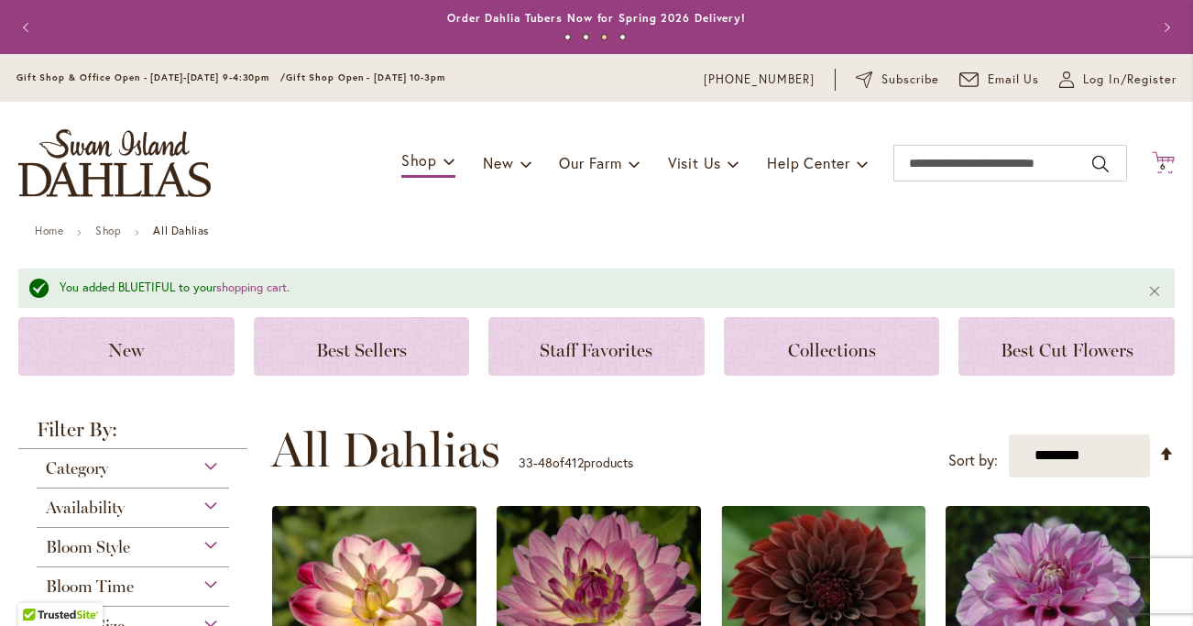
click at [1161, 153] on icon "Cart .cls-1 { fill: #231f20; }" at bounding box center [1163, 162] width 23 height 23
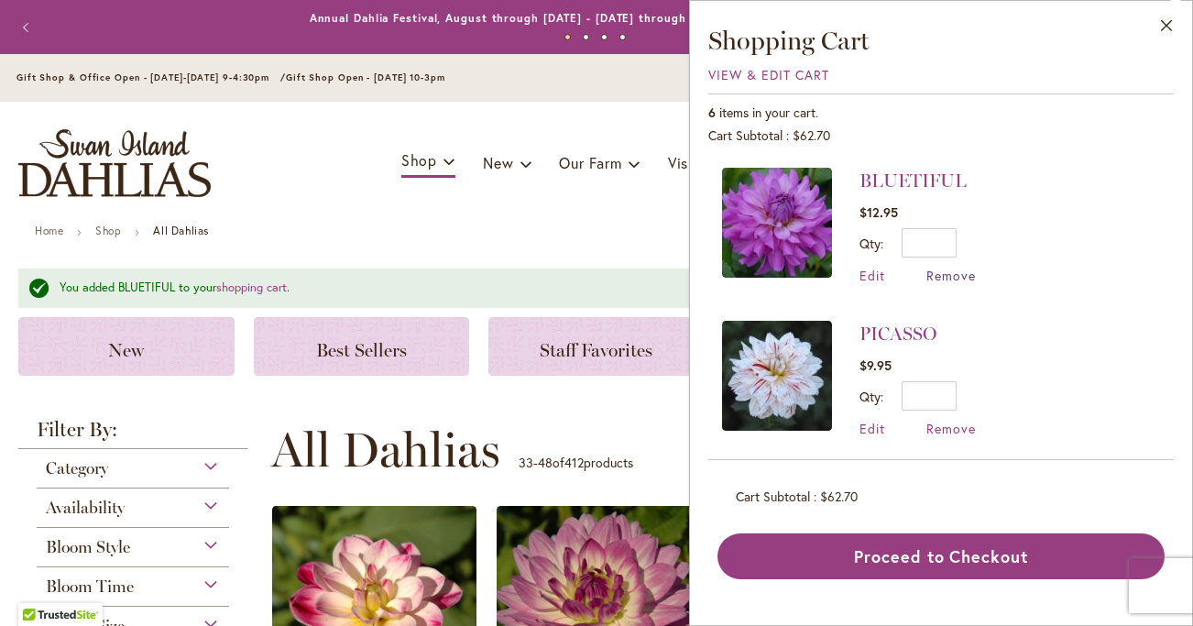
click at [952, 275] on span "Remove" at bounding box center [951, 275] width 49 height 17
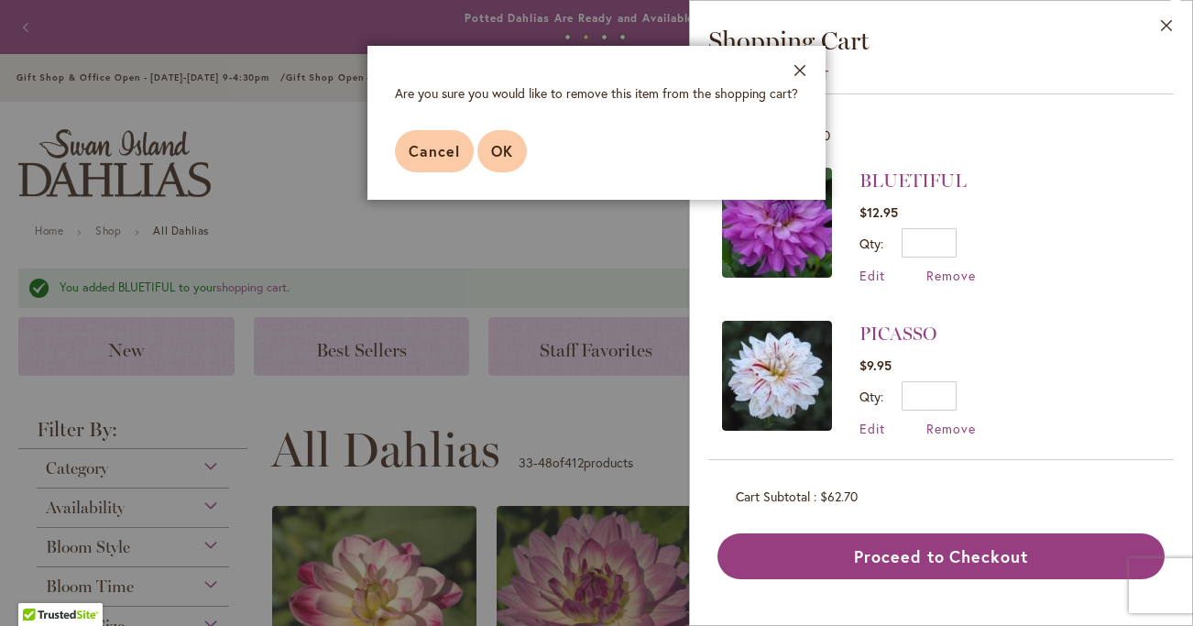
click at [498, 156] on span "OK" at bounding box center [502, 150] width 22 height 19
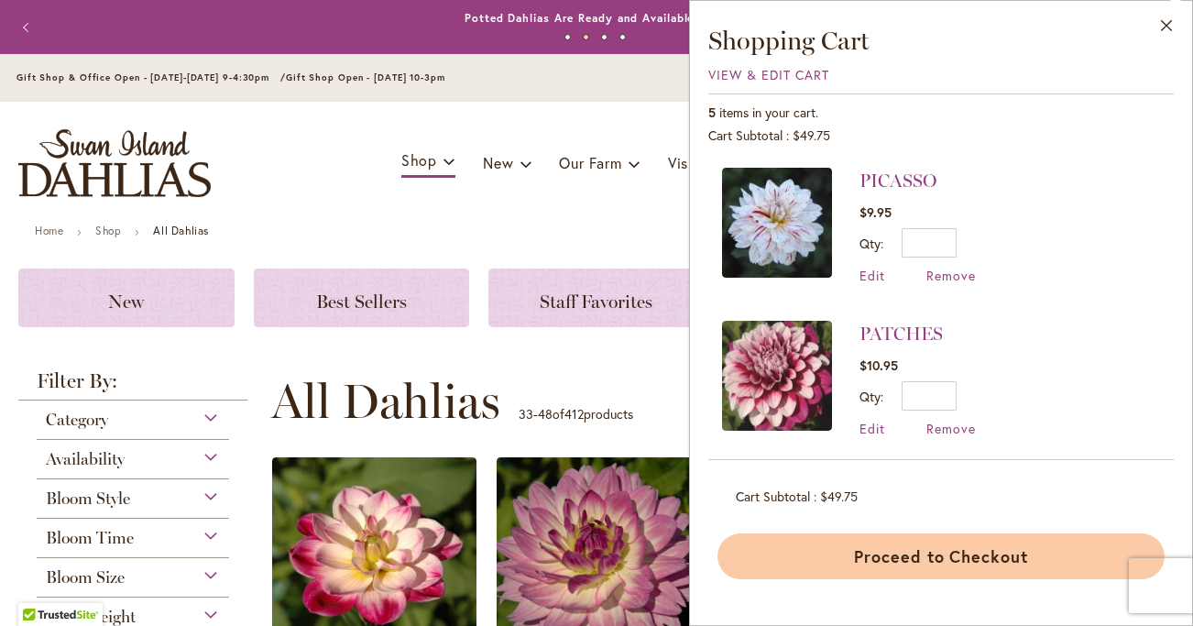
click at [838, 543] on button "Proceed to Checkout" at bounding box center [941, 556] width 447 height 46
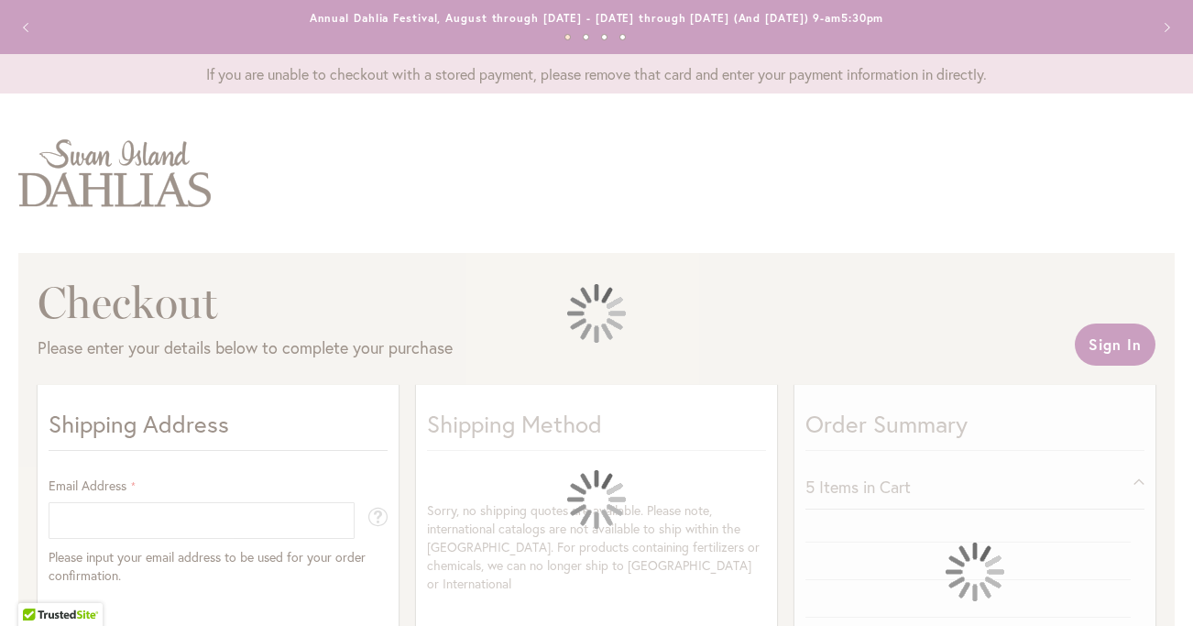
select select "**"
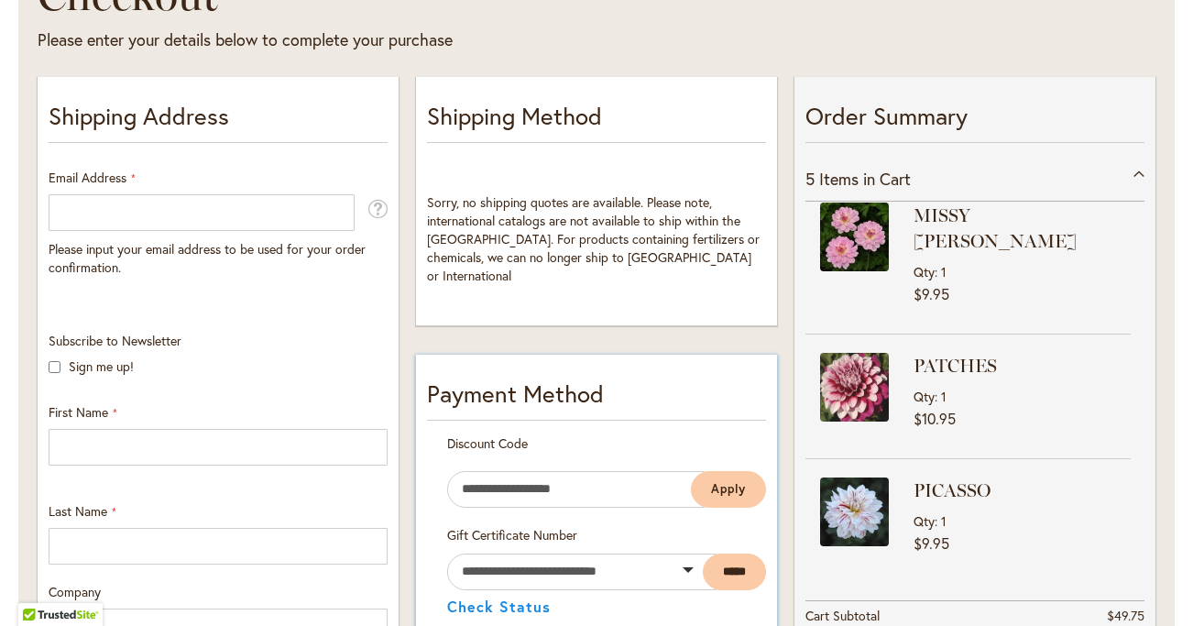
scroll to position [247, 0]
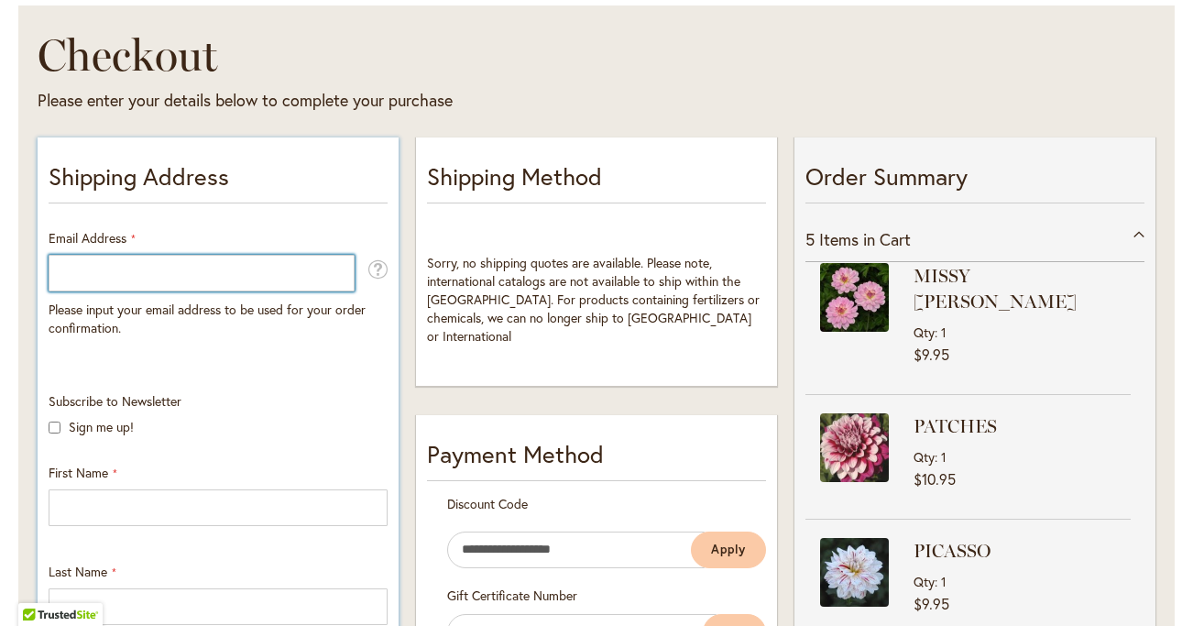
click at [281, 269] on input "Email Address" at bounding box center [202, 273] width 306 height 37
type input "**********"
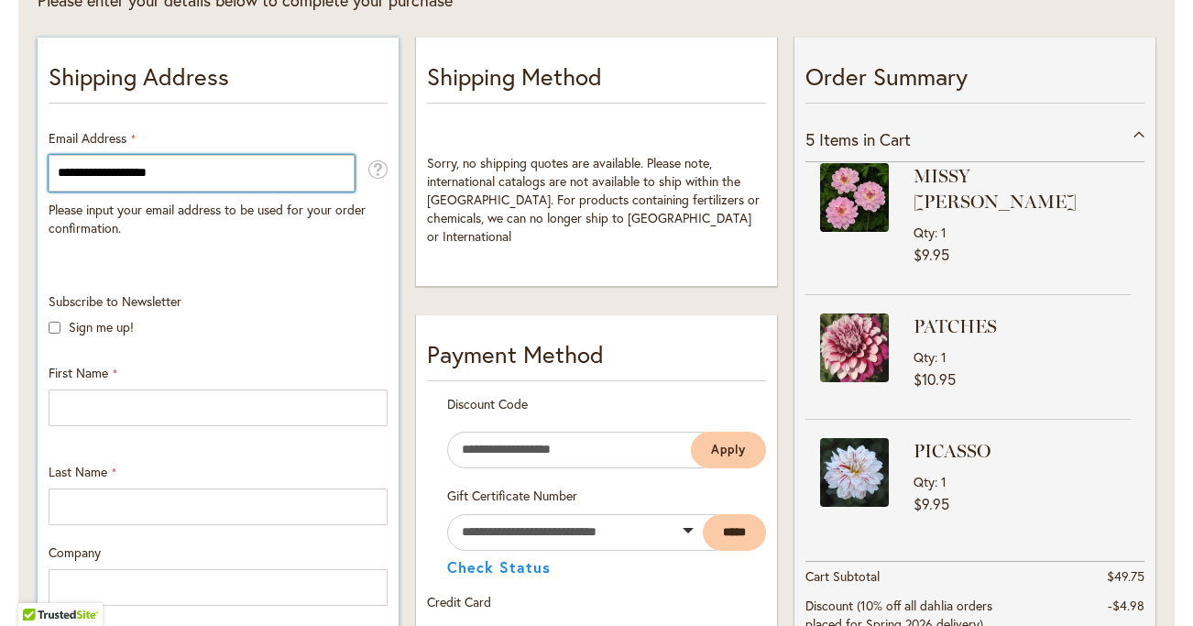
scroll to position [373, 0]
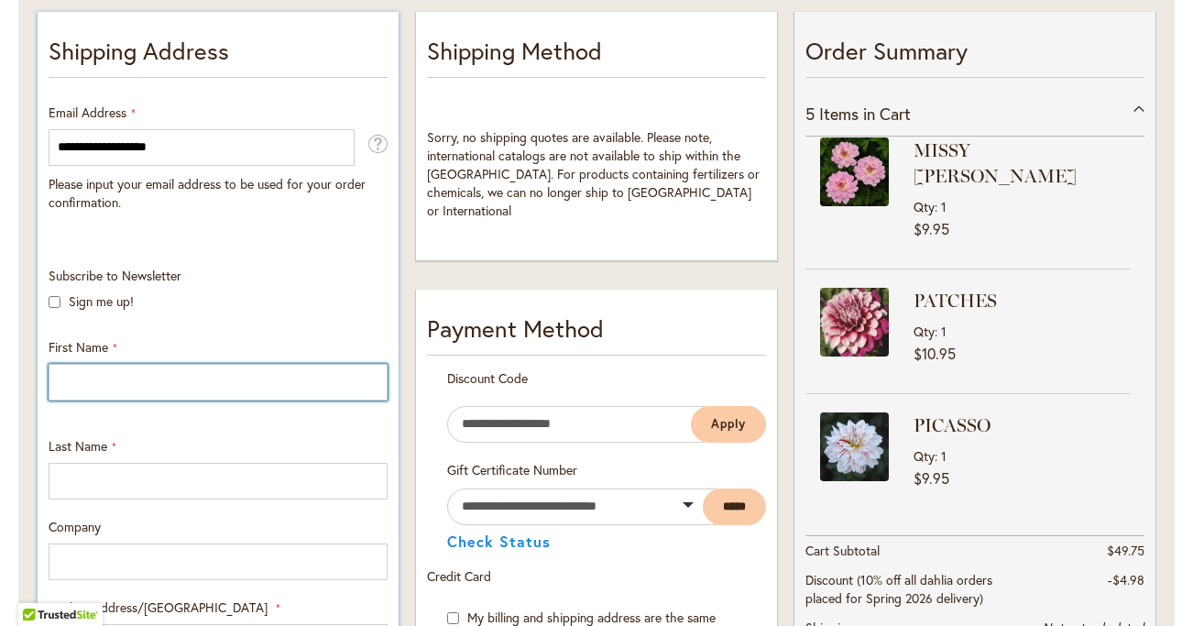
click at [125, 375] on input "First Name" at bounding box center [218, 382] width 339 height 37
type input "****"
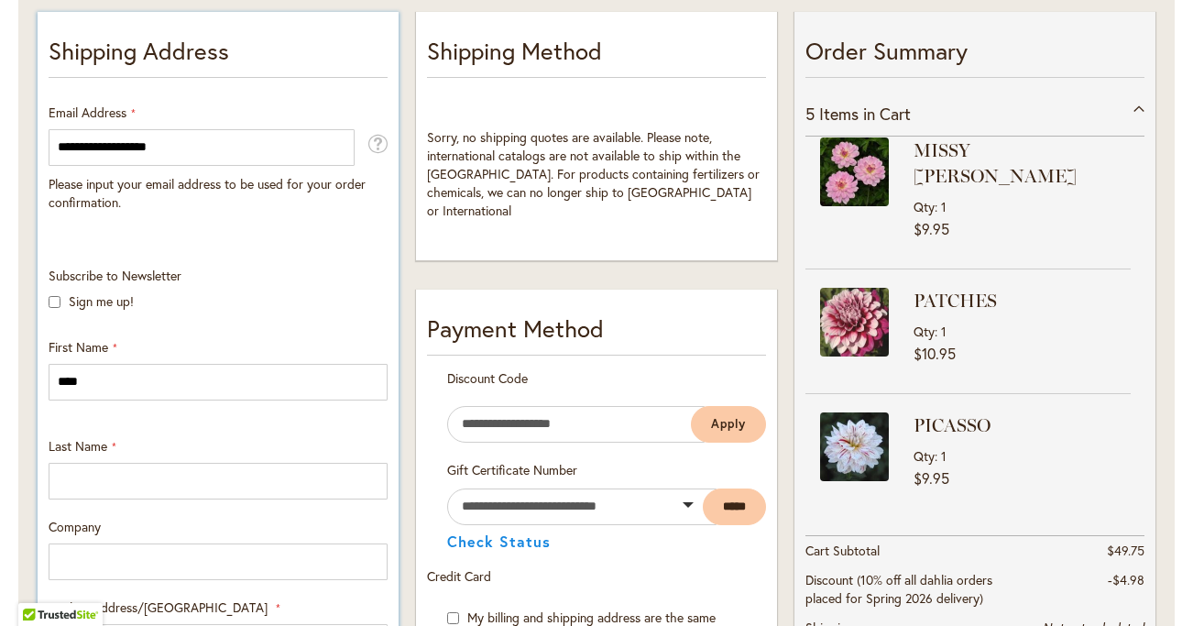
type input "*******"
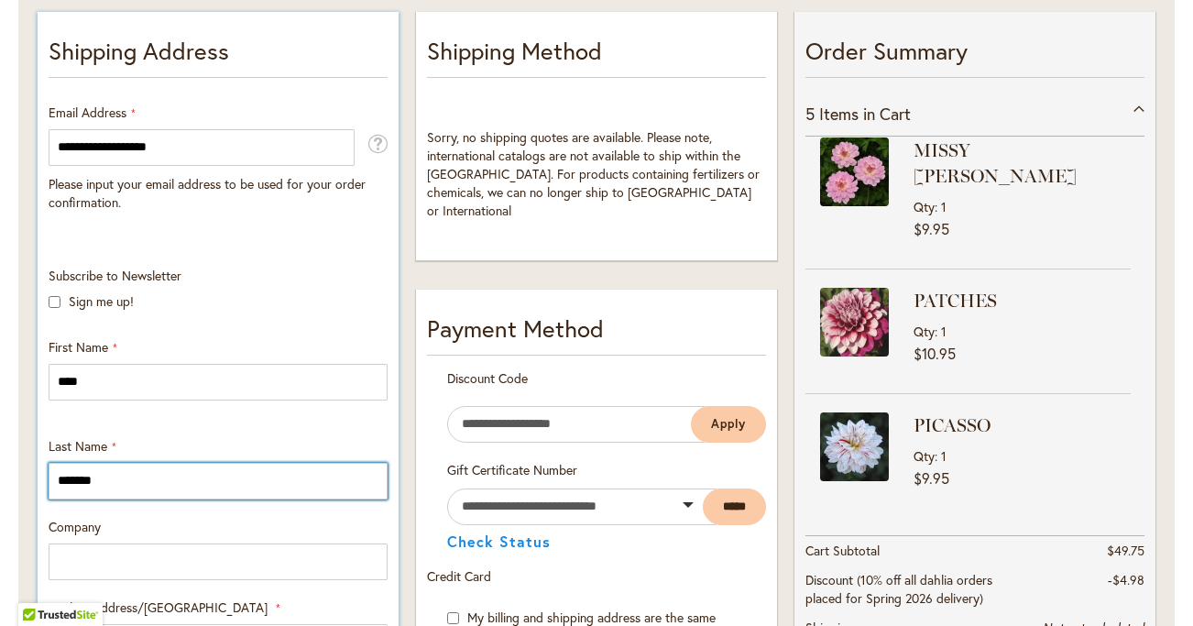
type input "**********"
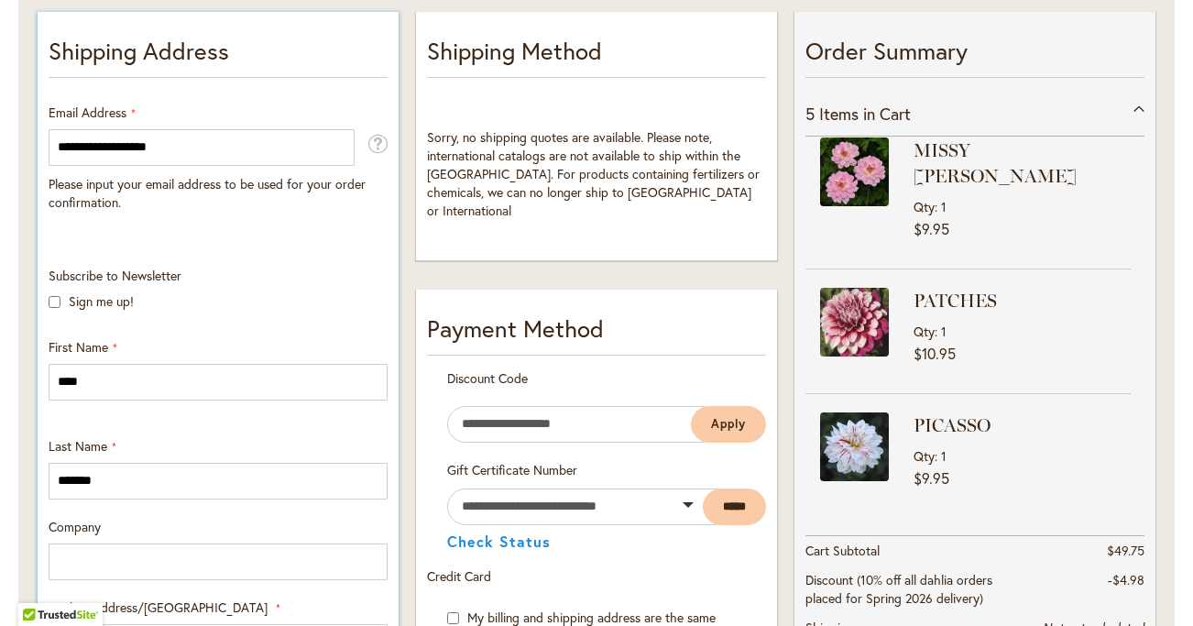
select select "**"
type input "**********"
type input "*****"
type input "**********"
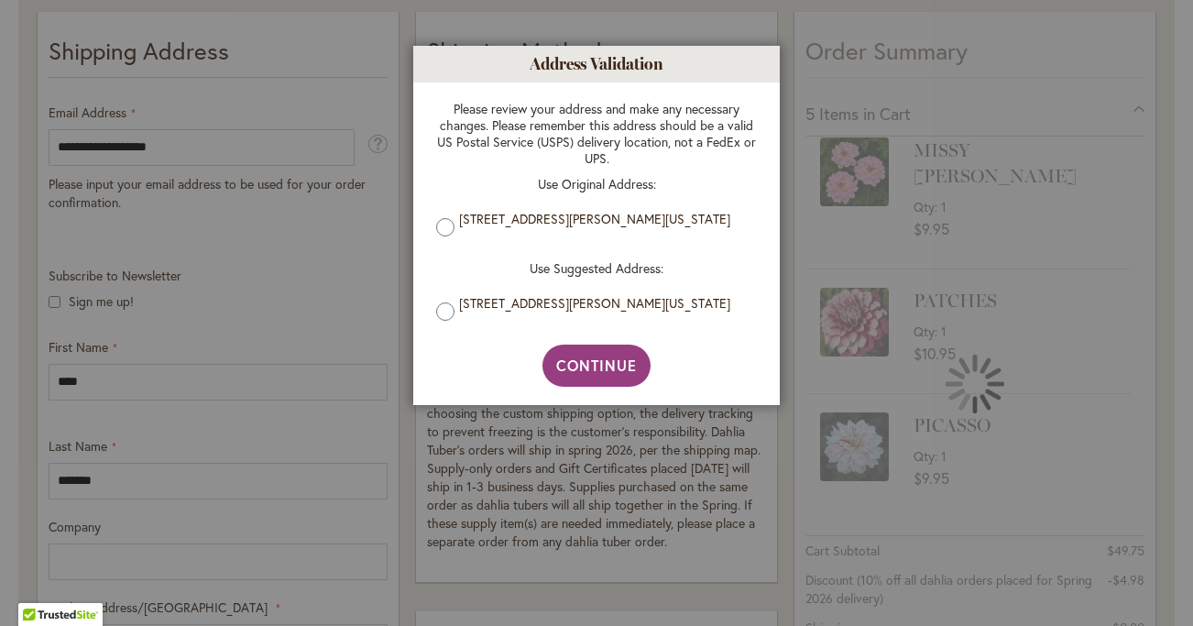
click at [495, 303] on label "17368 ROBEY DR, CASTRO VALLEY, California, 94546-3857, United States" at bounding box center [603, 303] width 289 height 16
click at [587, 383] on button "Continue" at bounding box center [597, 366] width 109 height 42
type input "**********"
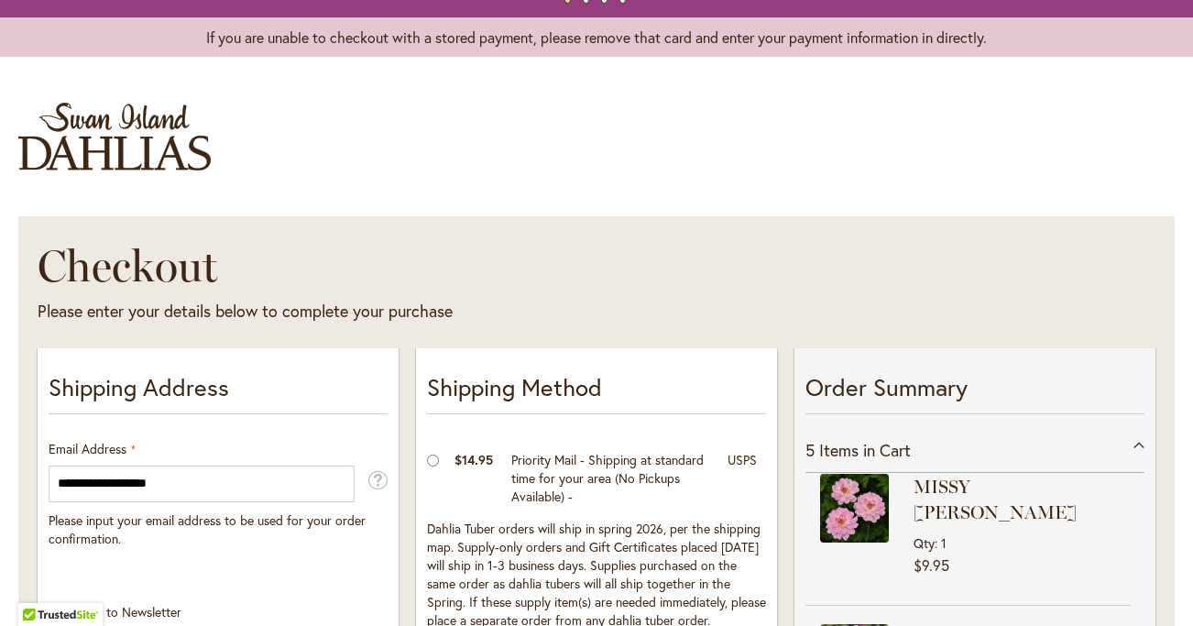
scroll to position [0, 0]
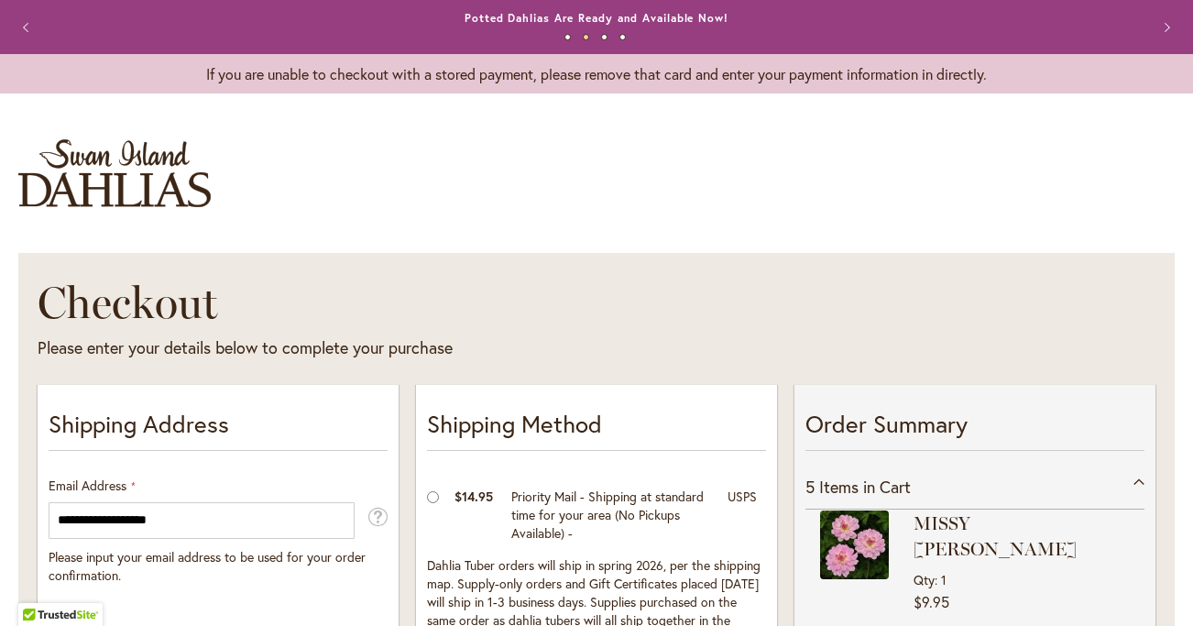
click at [1166, 26] on button "Next" at bounding box center [1165, 27] width 37 height 37
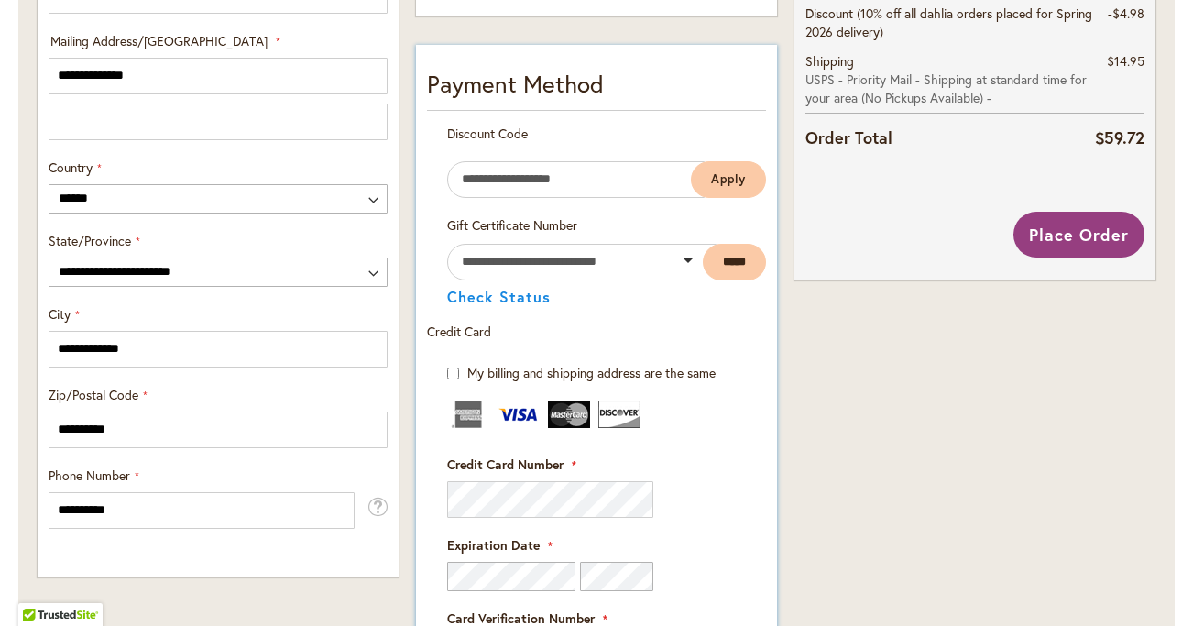
scroll to position [924, 0]
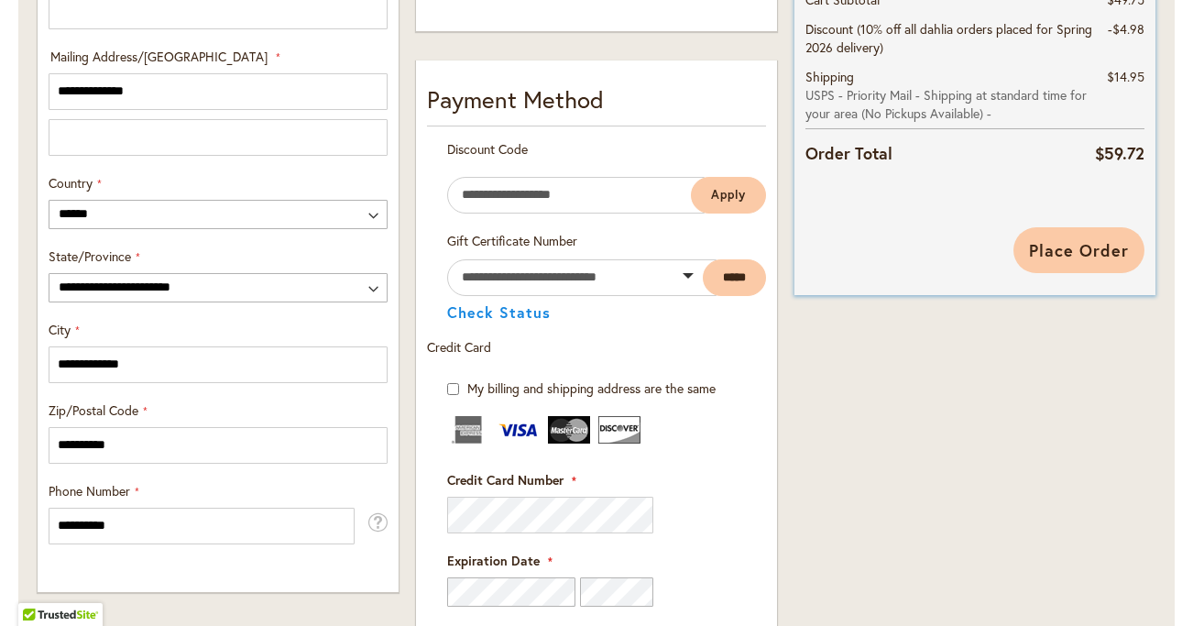
click at [1129, 264] on button "Place Order" at bounding box center [1079, 250] width 131 height 46
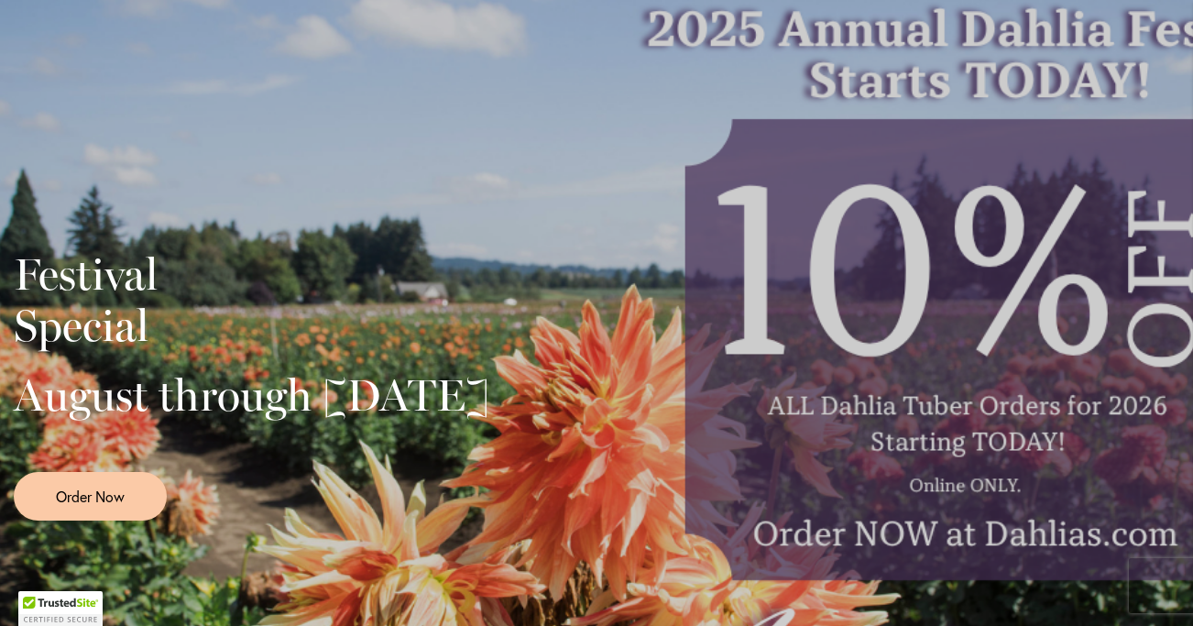
scroll to position [350, 0]
